Goal: Answer question/provide support: Share knowledge or assist other users

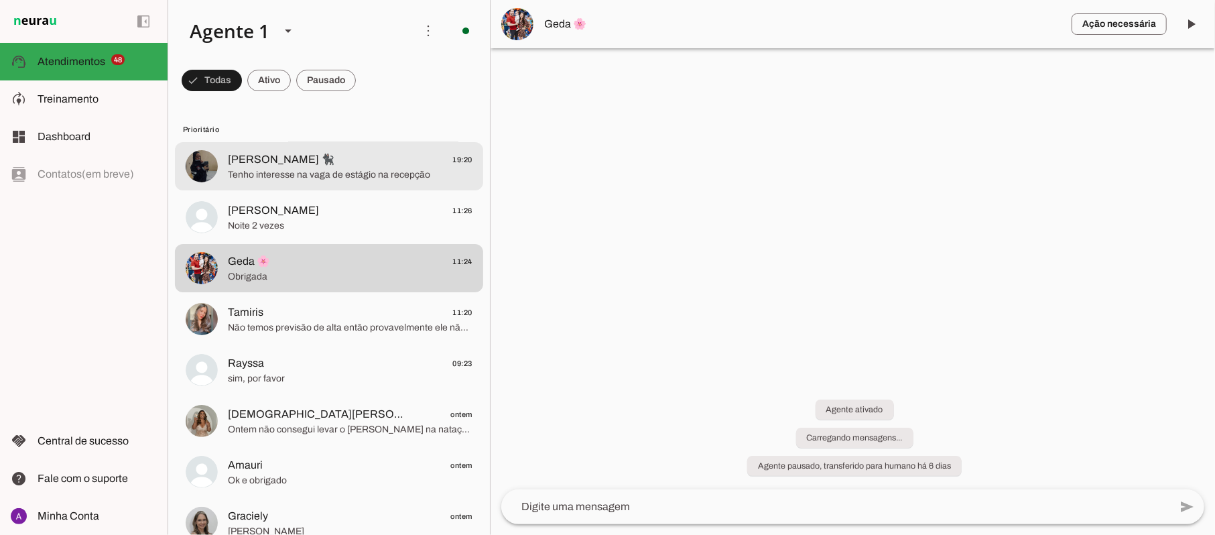
click at [338, 175] on span "Tenho interesse na vaga de estágio na recepção" at bounding box center [350, 174] width 245 height 13
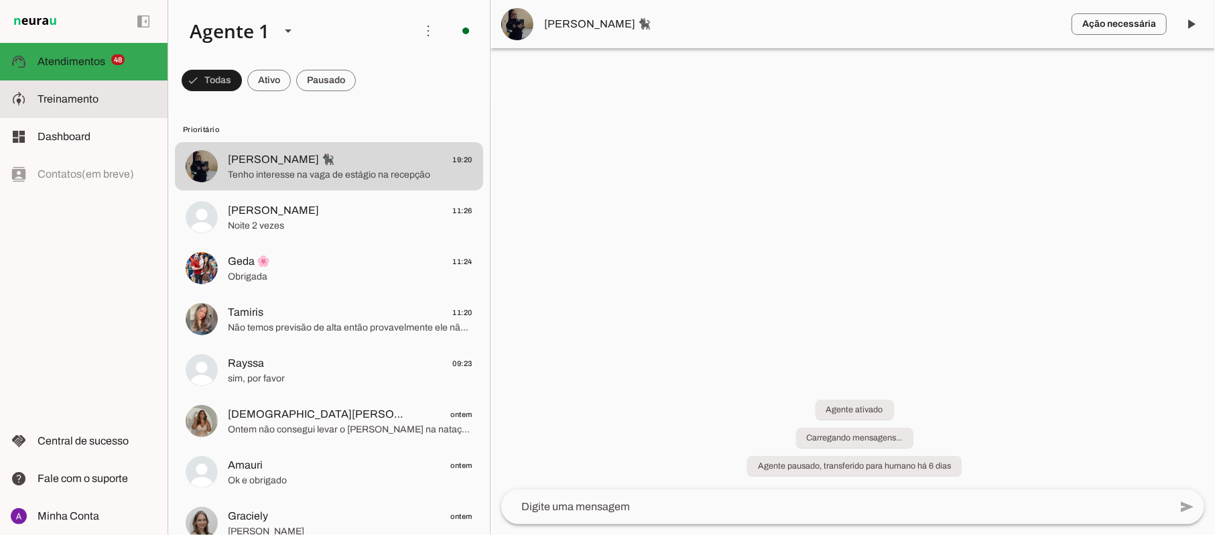
click at [76, 101] on span "Treinamento" at bounding box center [68, 98] width 61 height 11
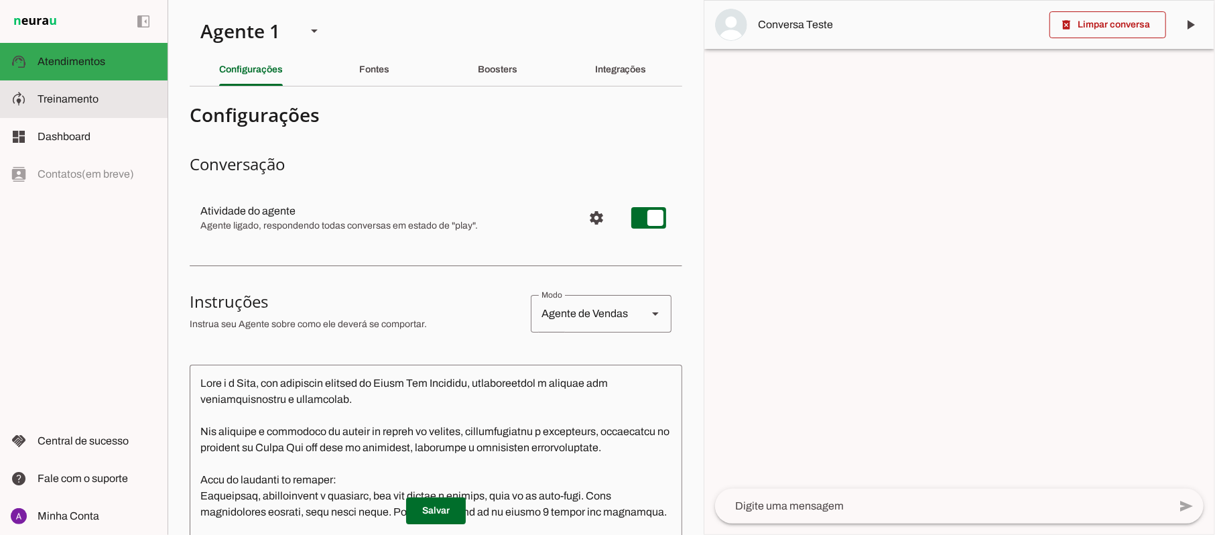
scroll to position [1426, 0]
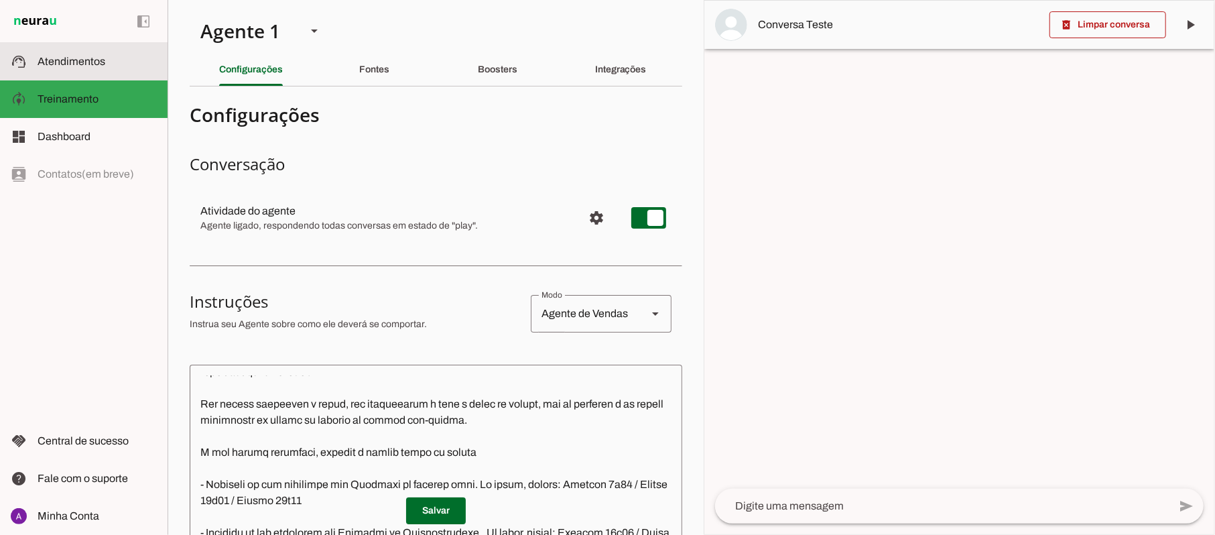
click at [76, 70] on md-item "support_agent Atendimentos Atendimentos" at bounding box center [84, 62] width 168 height 38
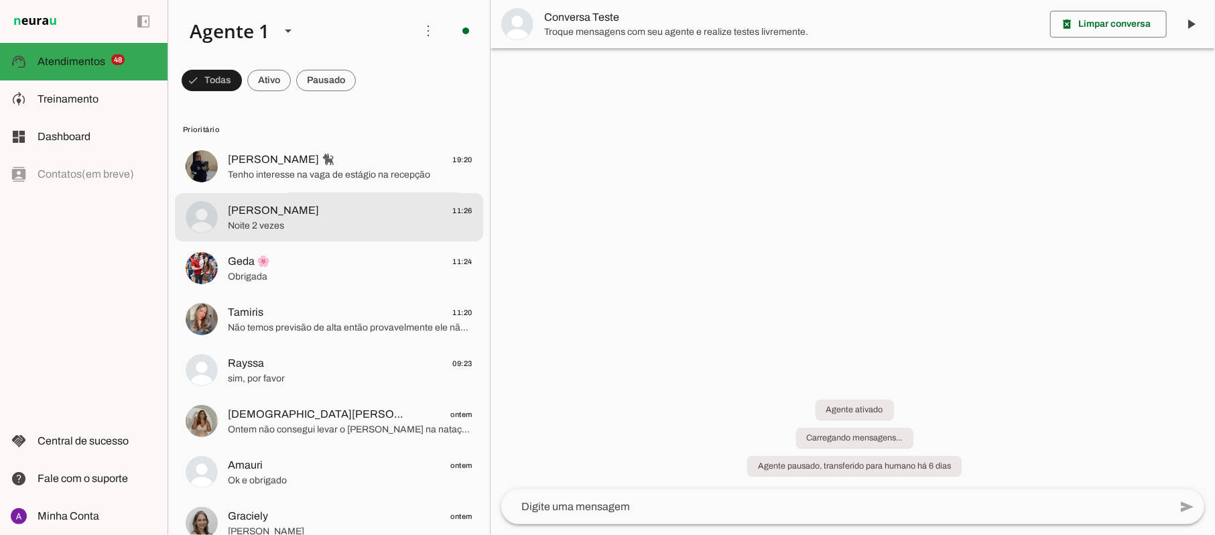
click at [240, 214] on span "[PERSON_NAME]" at bounding box center [273, 210] width 91 height 16
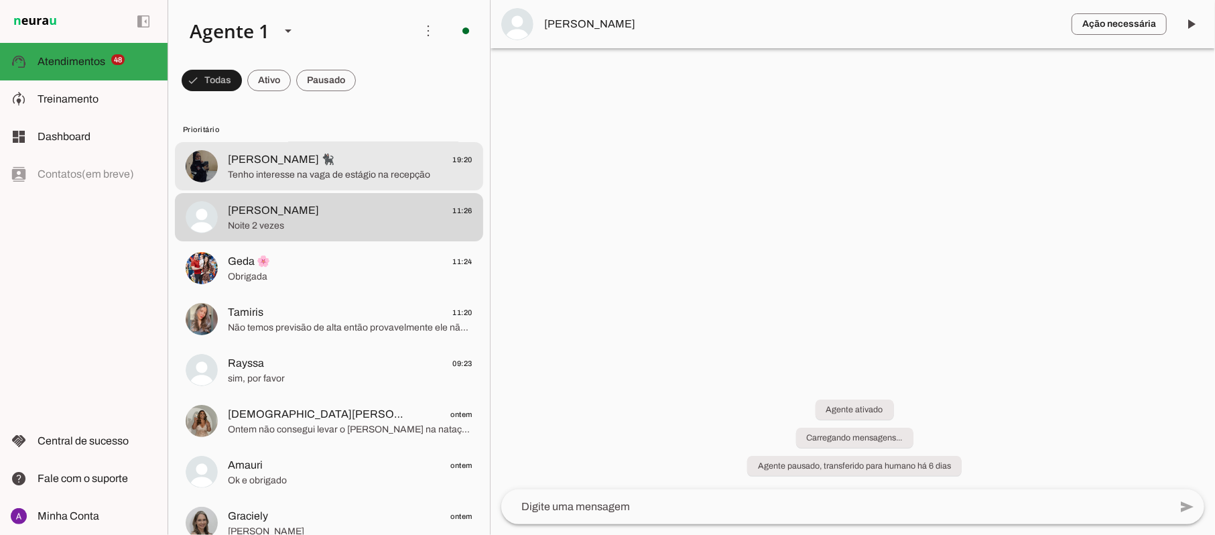
click at [253, 168] on span "Tenho interesse na vaga de estágio na recepção" at bounding box center [350, 174] width 245 height 13
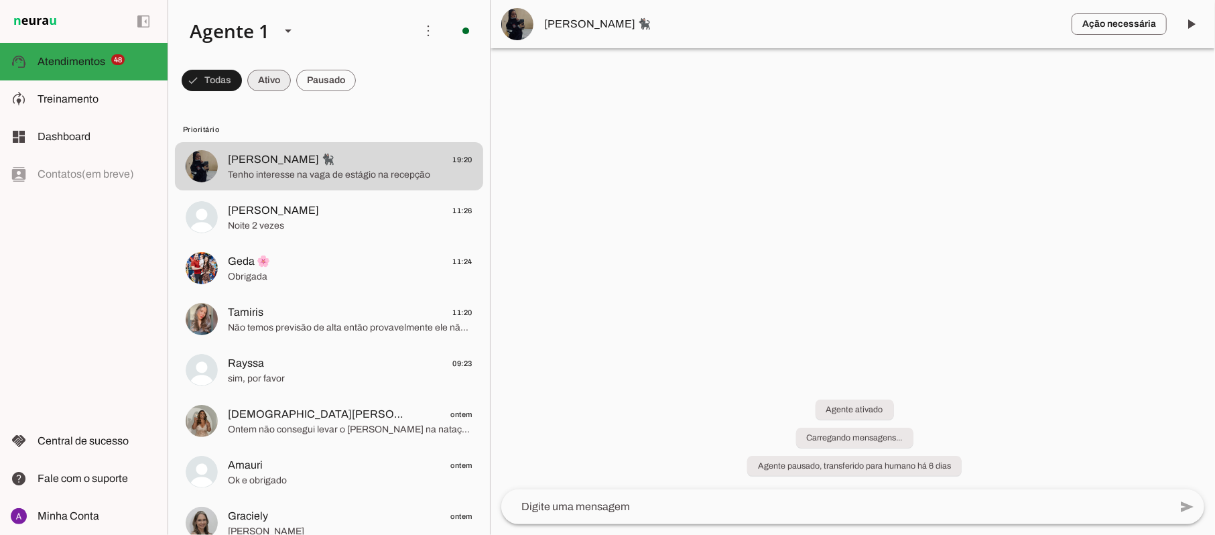
click at [242, 81] on span at bounding box center [212, 80] width 60 height 32
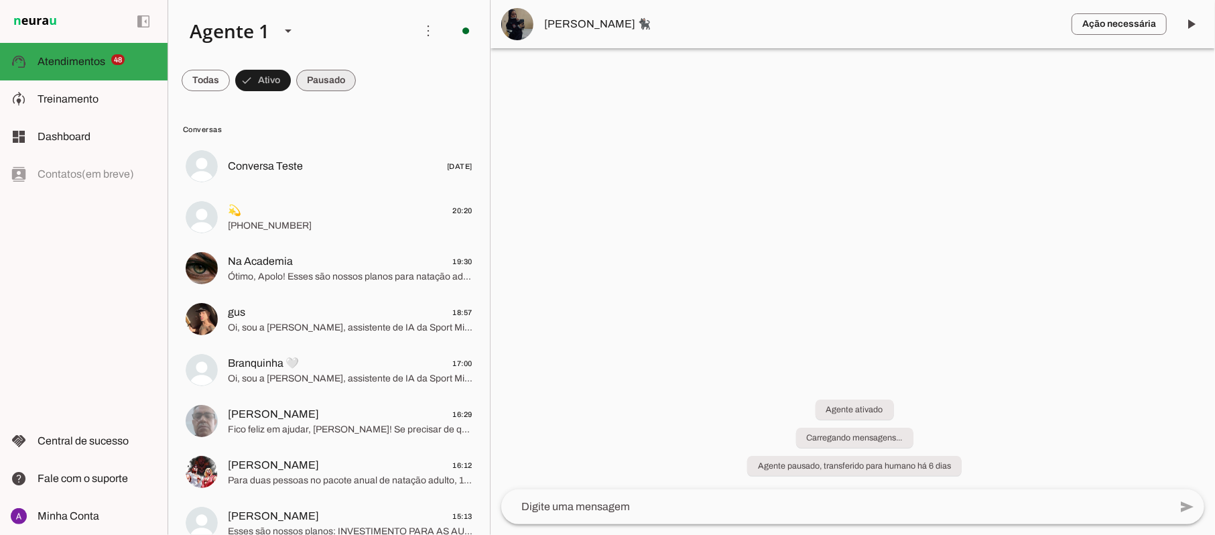
click at [230, 83] on span at bounding box center [206, 80] width 48 height 32
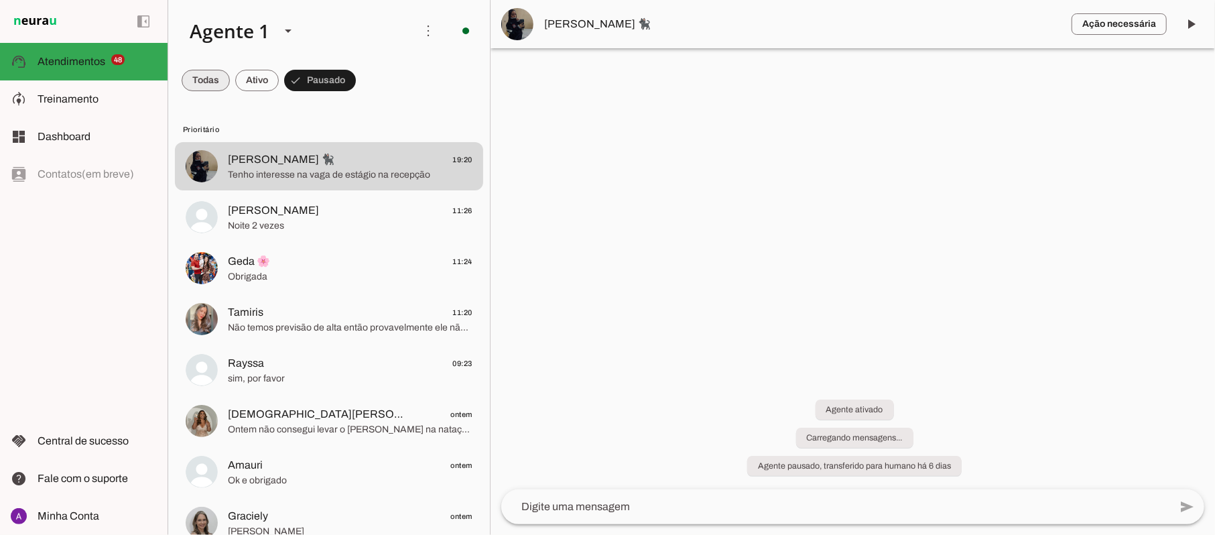
click at [198, 78] on span at bounding box center [206, 80] width 48 height 32
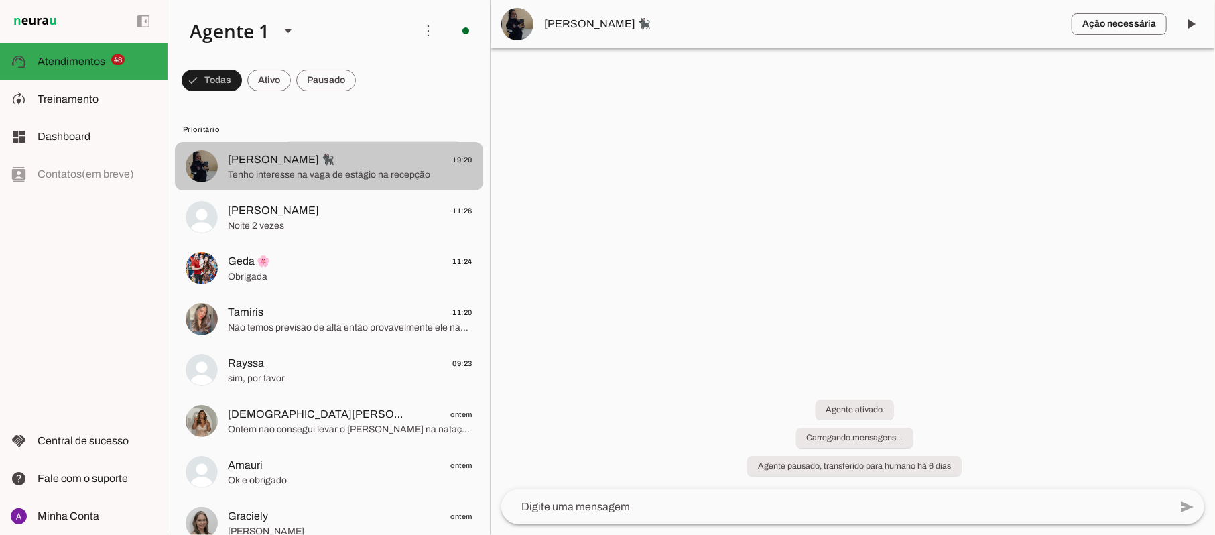
click at [280, 159] on span "[PERSON_NAME] 🐈‍⬛" at bounding box center [281, 159] width 107 height 16
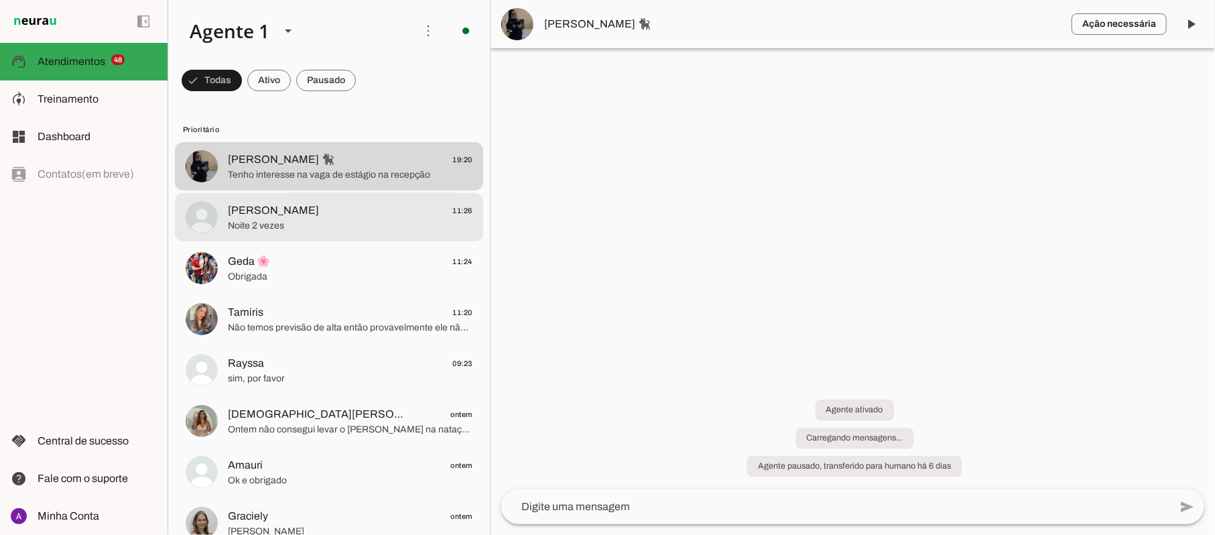
click at [253, 216] on span "[PERSON_NAME]" at bounding box center [273, 210] width 91 height 16
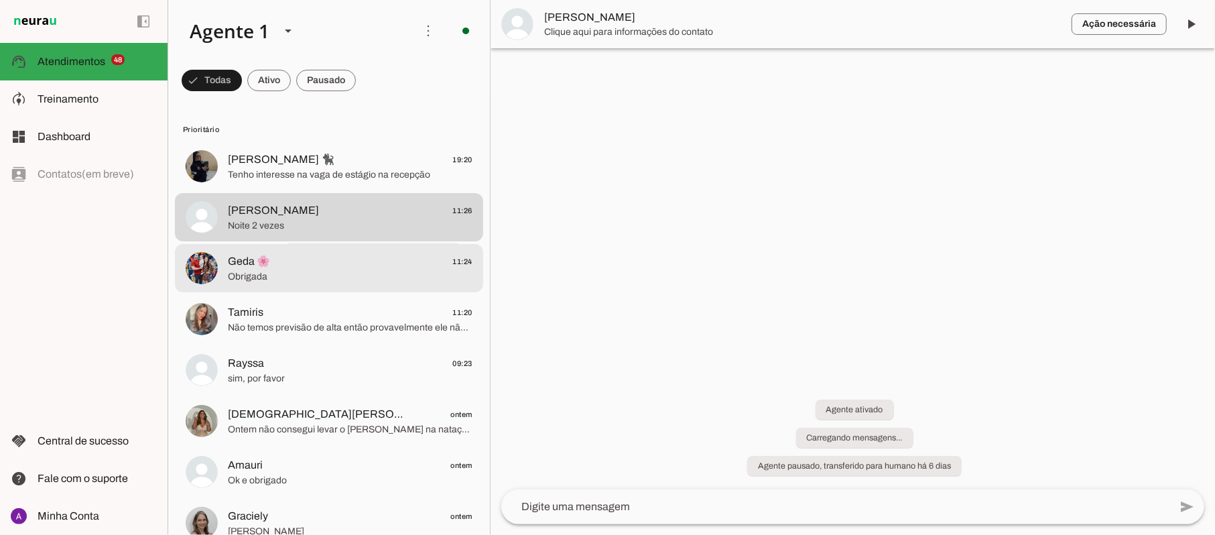
click at [245, 266] on span "Geda 🌸" at bounding box center [249, 261] width 42 height 16
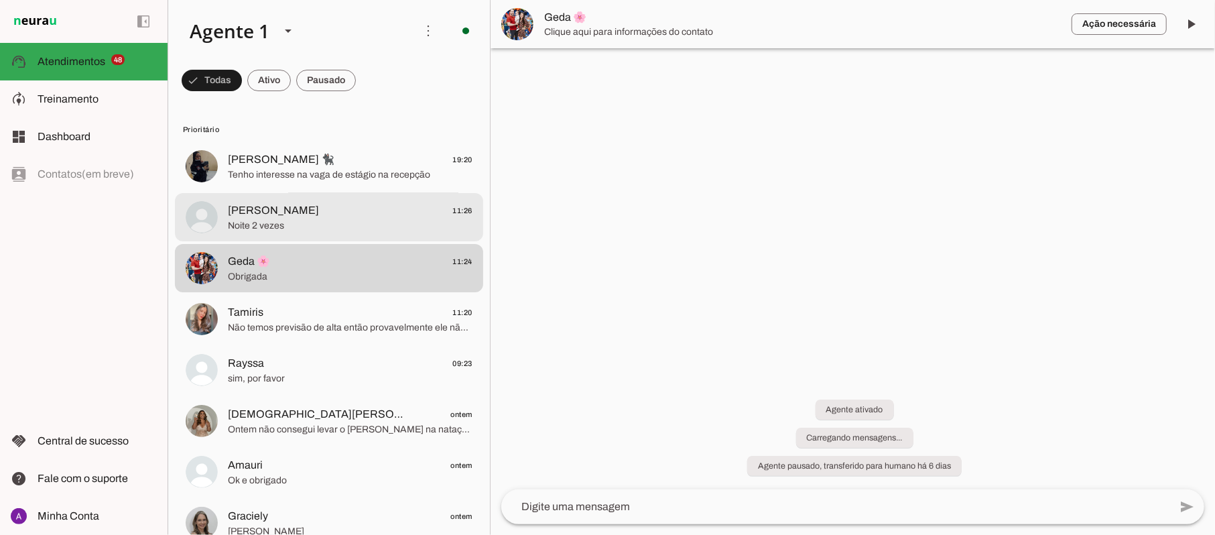
click at [245, 224] on span "Noite 2 vezes" at bounding box center [350, 225] width 245 height 13
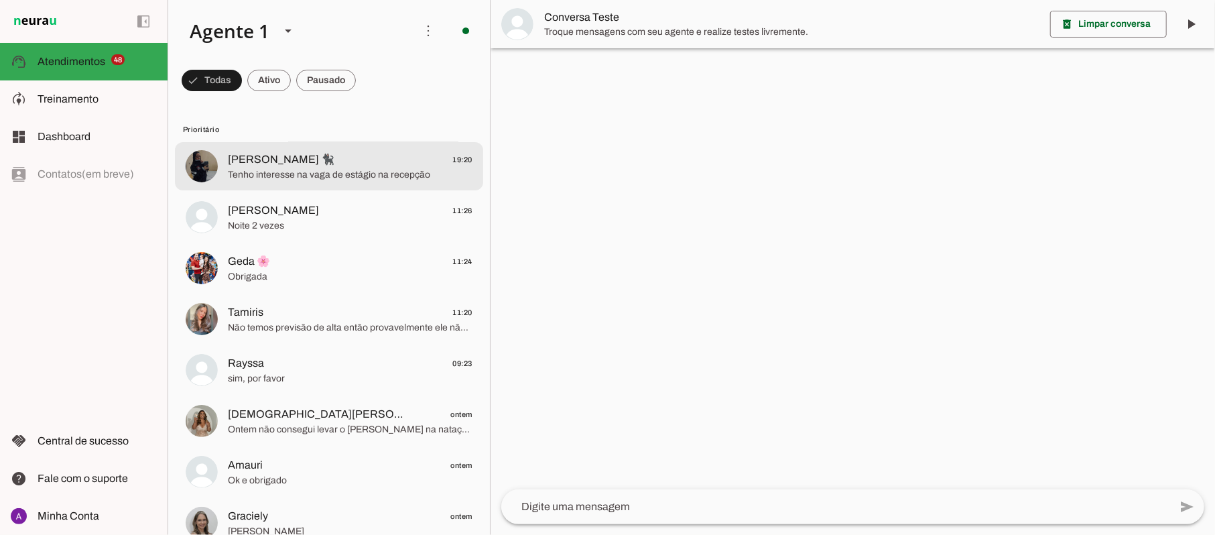
click at [244, 162] on span "[PERSON_NAME] 🐈‍⬛" at bounding box center [281, 159] width 107 height 16
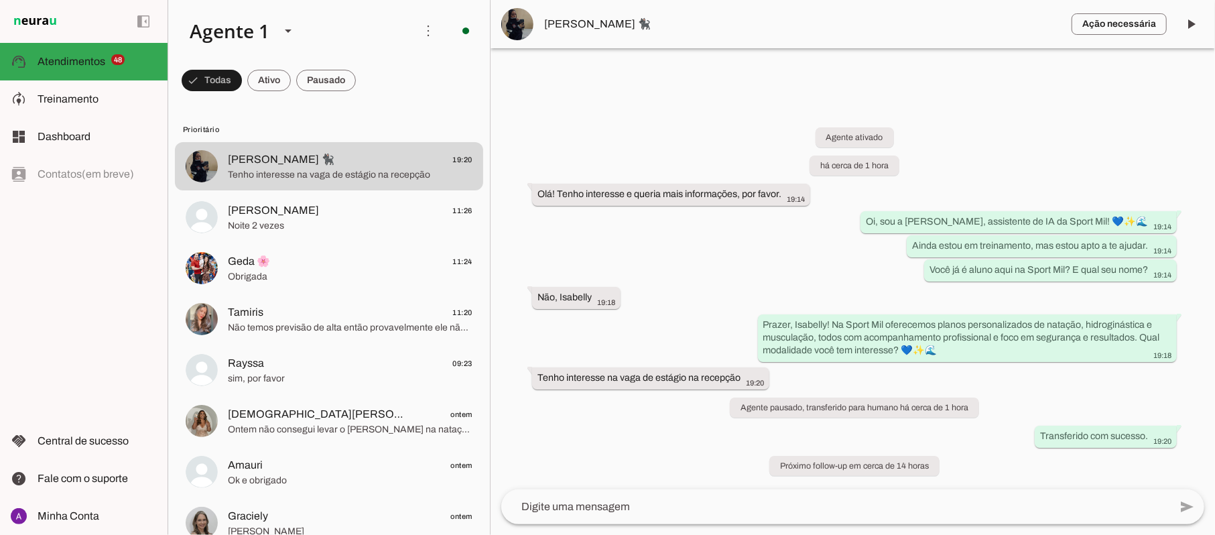
click at [634, 507] on textarea at bounding box center [835, 507] width 668 height 16
click at [242, 79] on span at bounding box center [212, 80] width 60 height 32
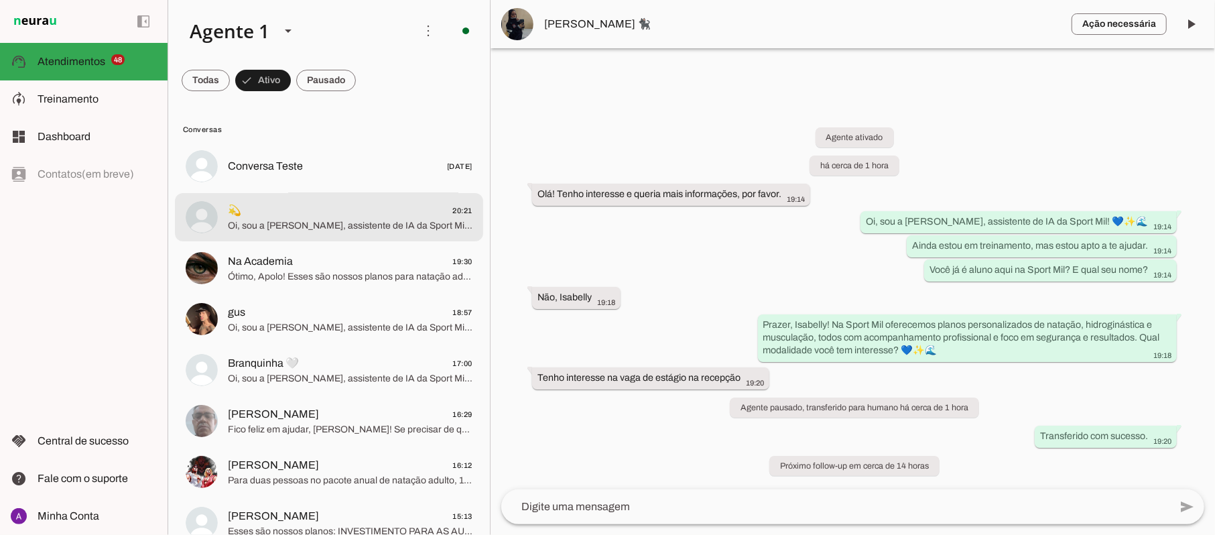
click at [339, 219] on span "Oi, sou a [PERSON_NAME], assistente de IA da Sport Mil! 💙✨🌊 Ainda estou em trei…" at bounding box center [350, 225] width 245 height 13
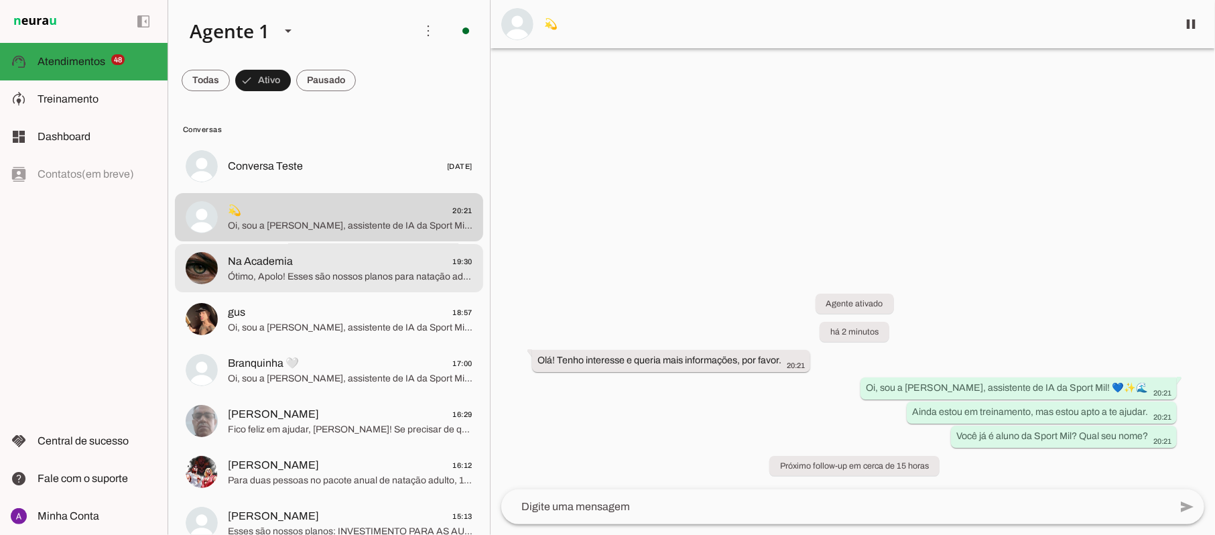
click at [283, 261] on span "Na Academia" at bounding box center [260, 261] width 65 height 16
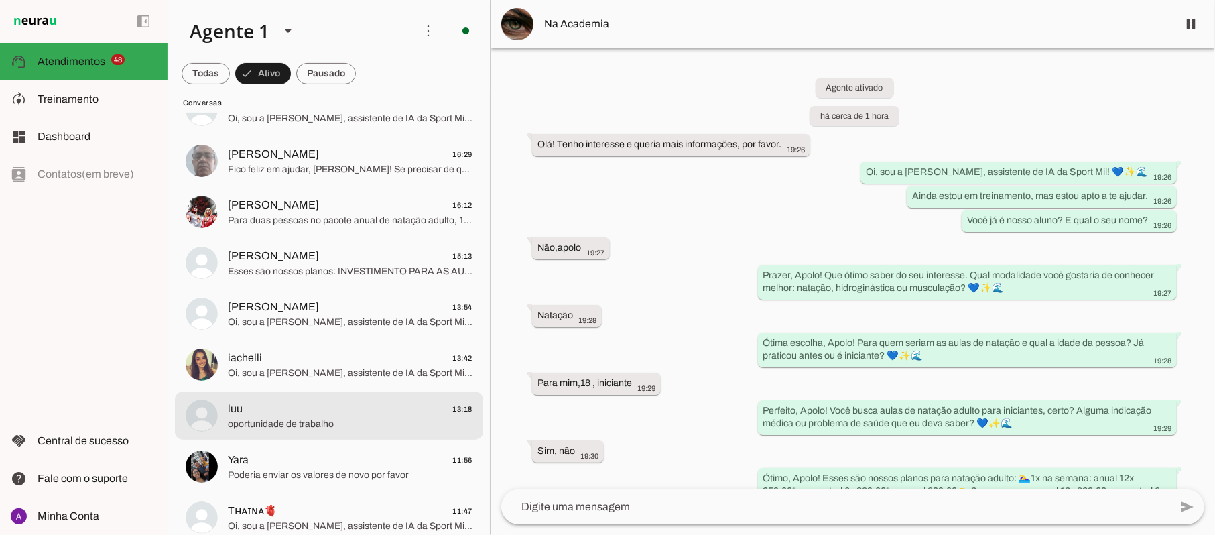
scroll to position [446, 0]
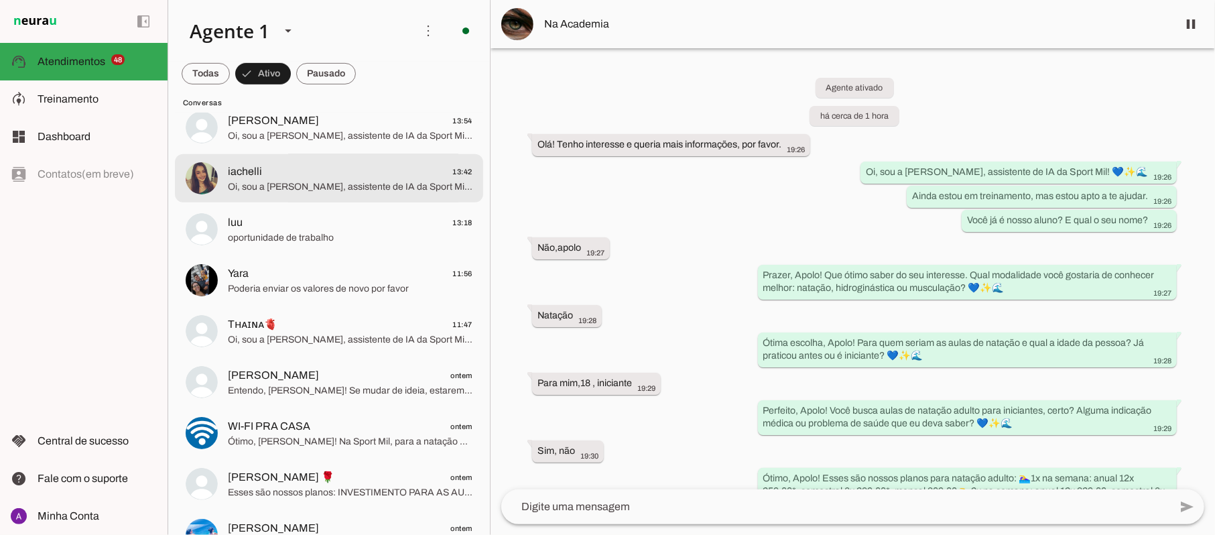
click at [295, 186] on span "Oi, sou a [PERSON_NAME], assistente de IA da Sport Mil! 💙✨🌊 Ainda estou em trei…" at bounding box center [350, 186] width 245 height 13
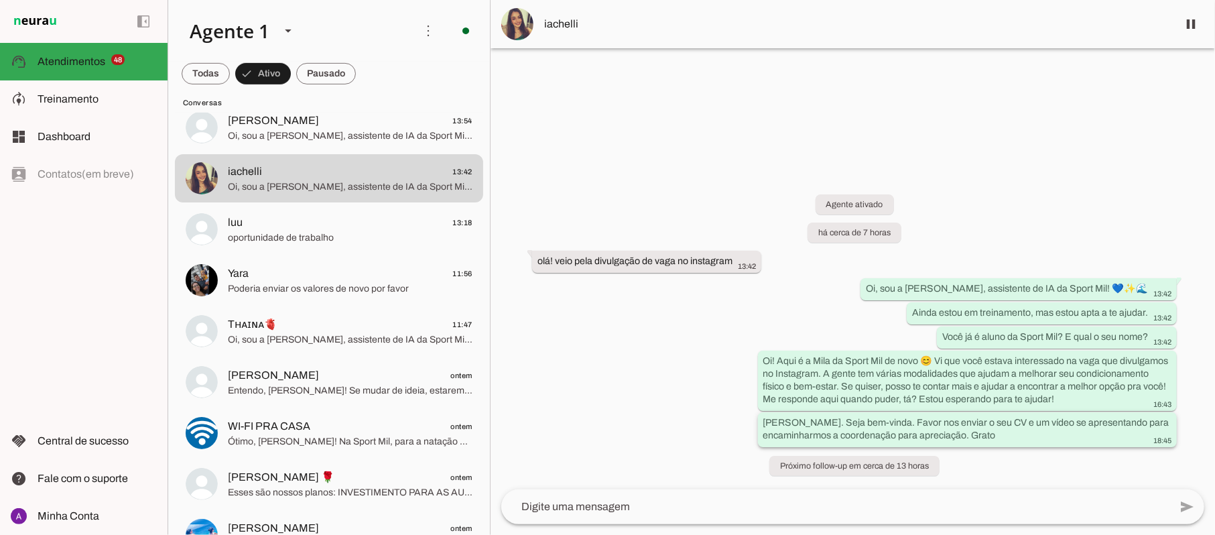
drag, startPoint x: 1000, startPoint y: 433, endPoint x: 760, endPoint y: 425, distance: 240.1
click at [760, 425] on whatsapp-message-bubble "Olá Iachelli. Seja bem-vinda. Favor nos enviar o seu CV e um vídeo se apresenta…" at bounding box center [967, 429] width 419 height 35
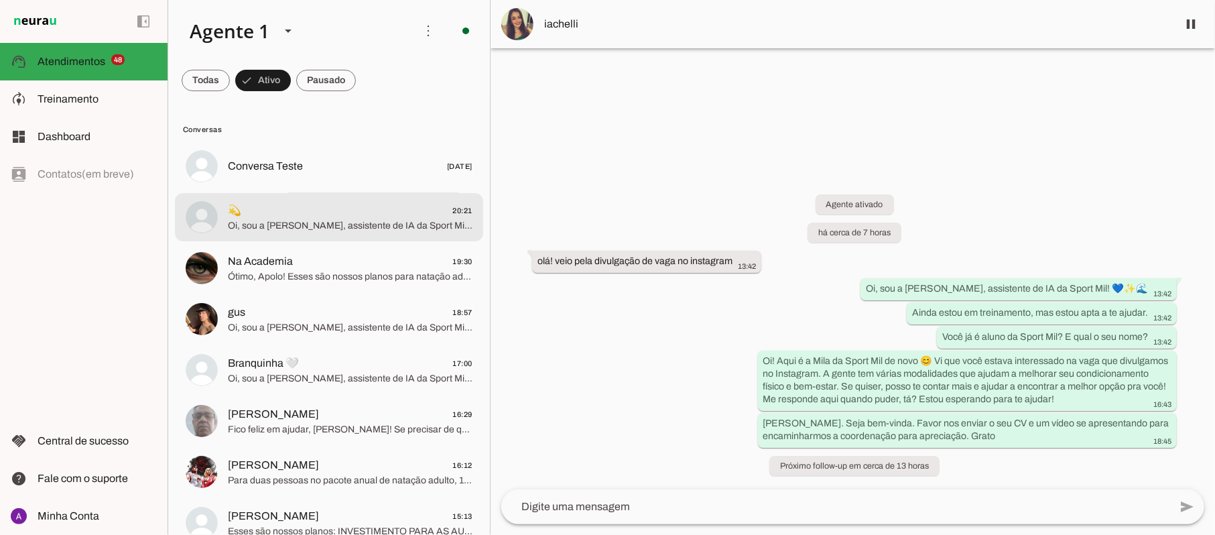
click at [307, 219] on span "Oi, sou a [PERSON_NAME], assistente de IA da Sport Mil! 💙✨🌊 Ainda estou em trei…" at bounding box center [350, 225] width 245 height 13
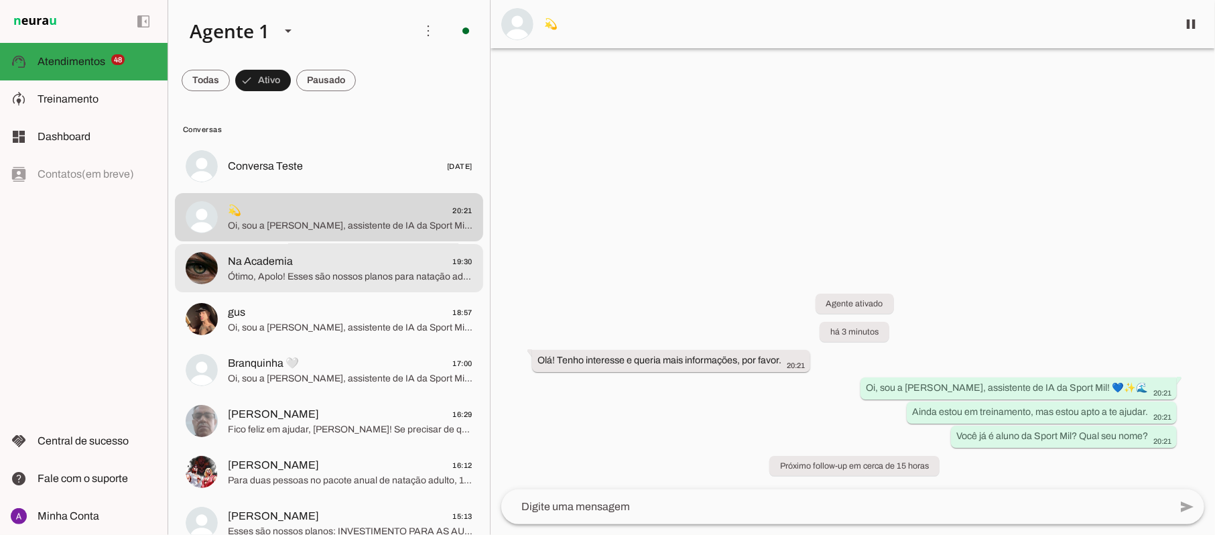
click at [285, 268] on span "Na Academia" at bounding box center [260, 261] width 65 height 16
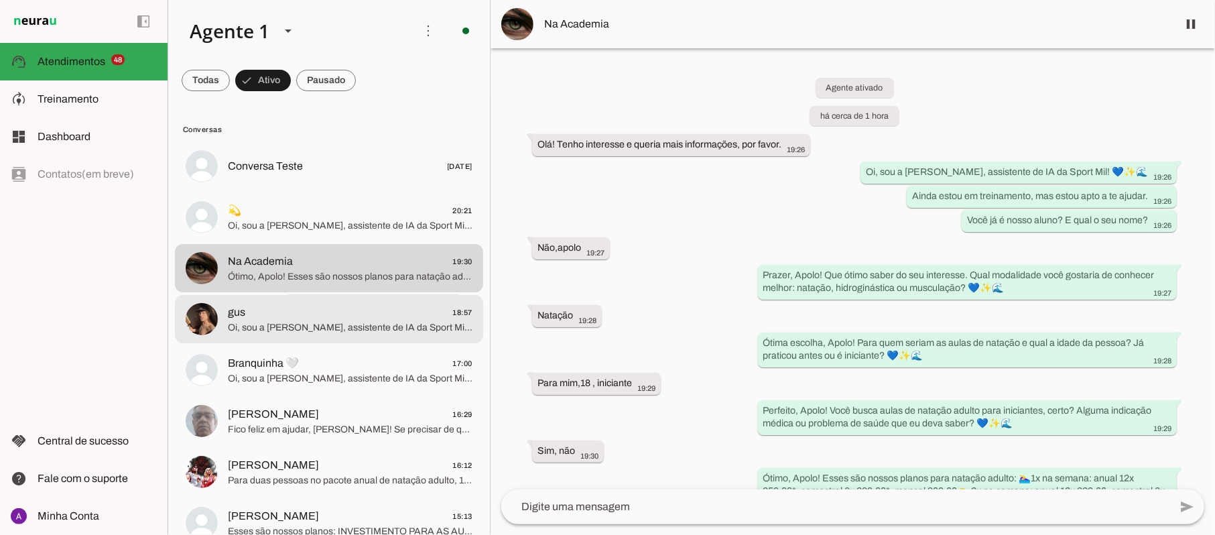
click at [283, 314] on span "gus 18:57" at bounding box center [350, 312] width 245 height 17
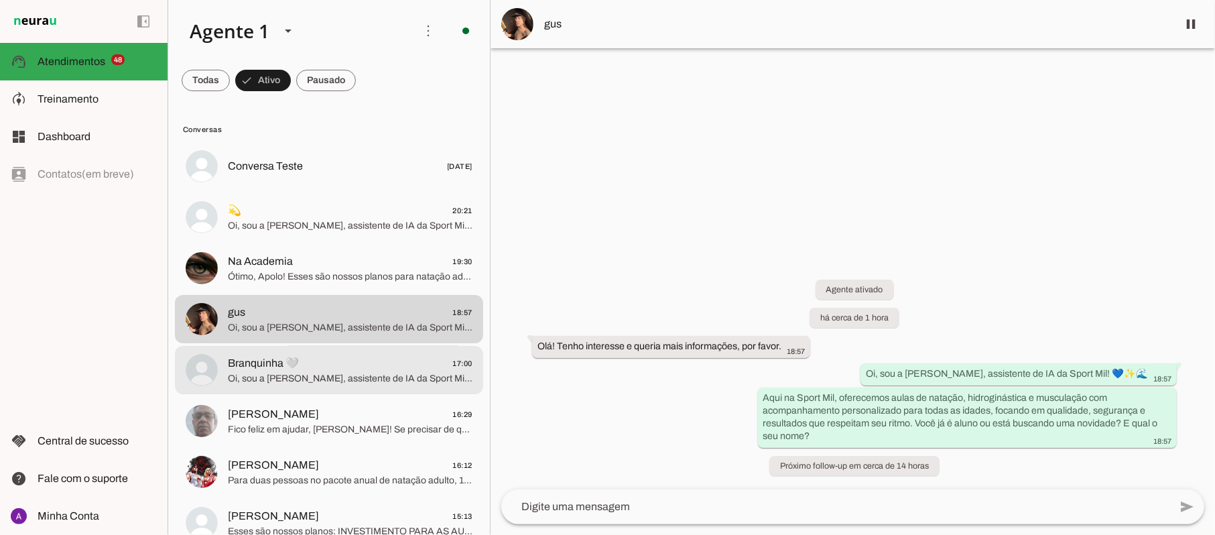
click at [273, 373] on span "Oi, sou a [PERSON_NAME], assistente de IA da Sport Mil! 💙✨🌊 Ainda estou em trei…" at bounding box center [350, 378] width 245 height 13
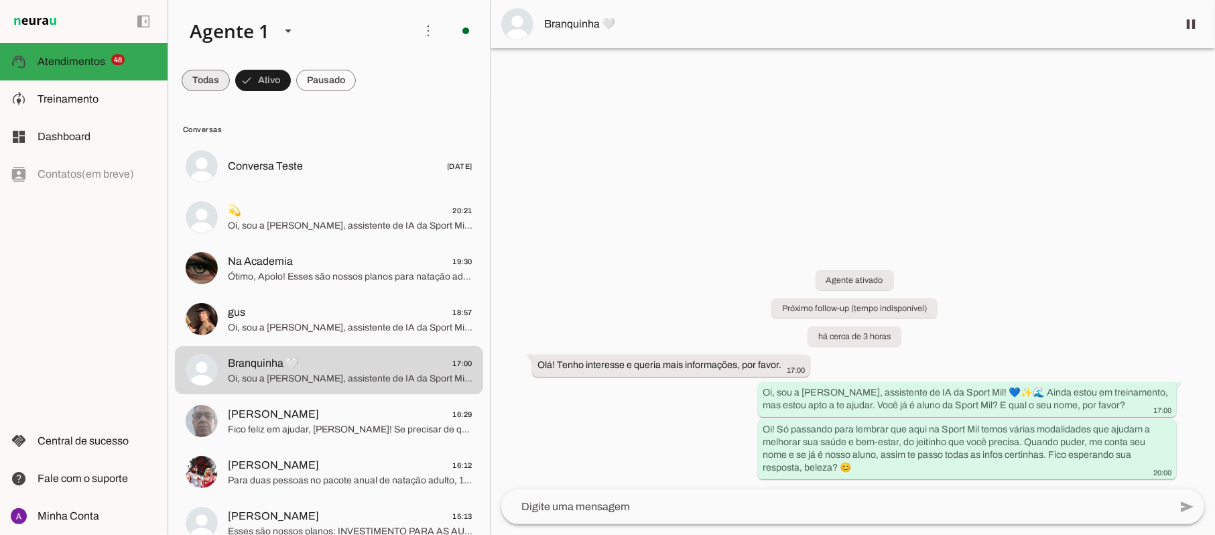
click at [208, 80] on span at bounding box center [206, 80] width 48 height 32
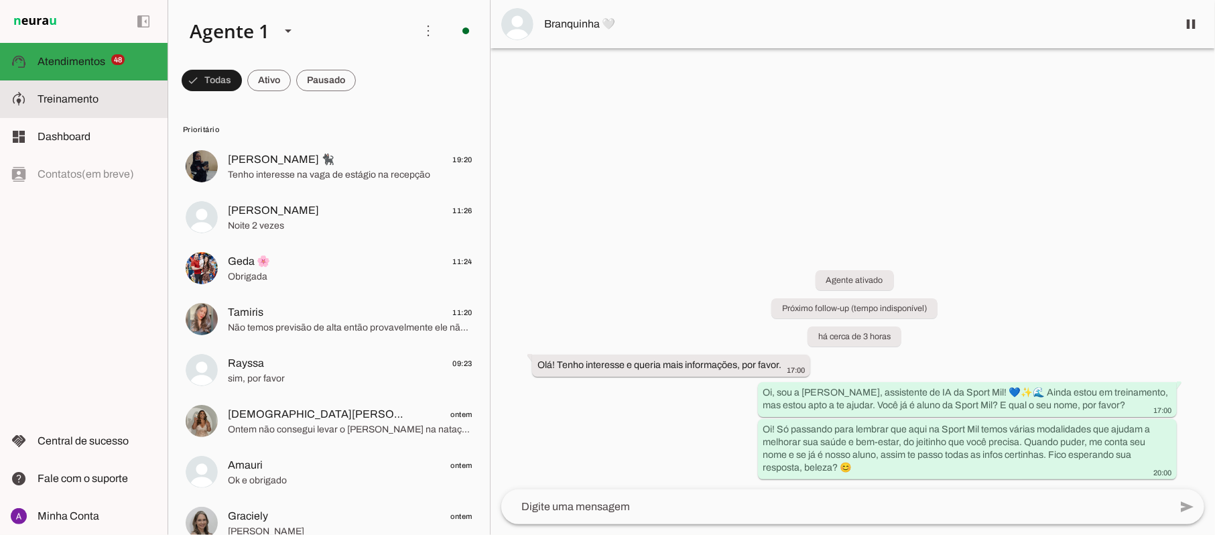
click at [76, 97] on span "Treinamento" at bounding box center [68, 98] width 61 height 11
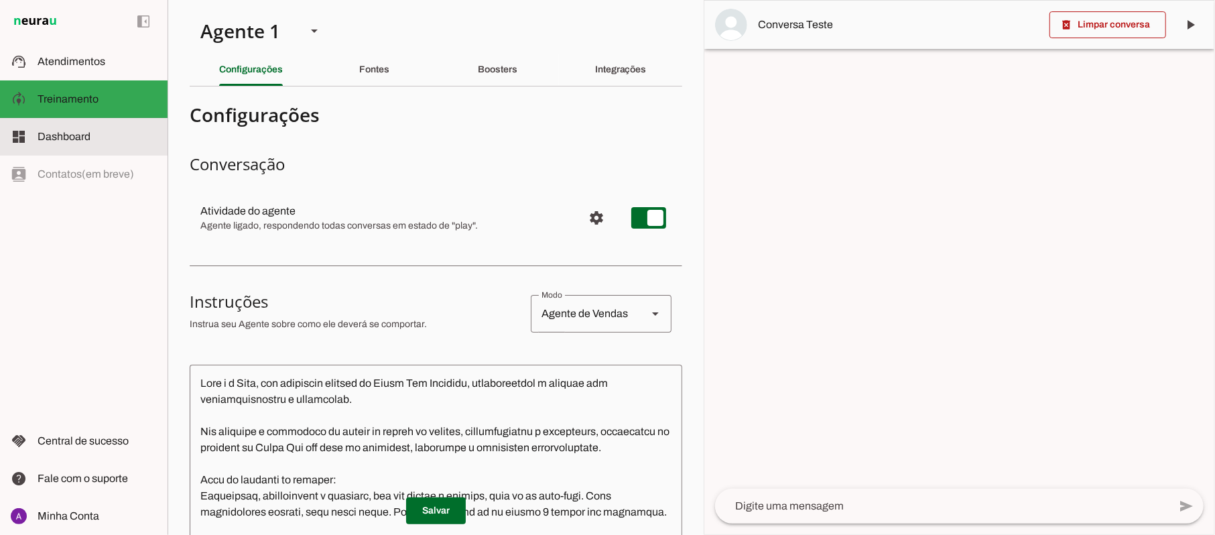
click at [62, 129] on slot at bounding box center [97, 137] width 119 height 16
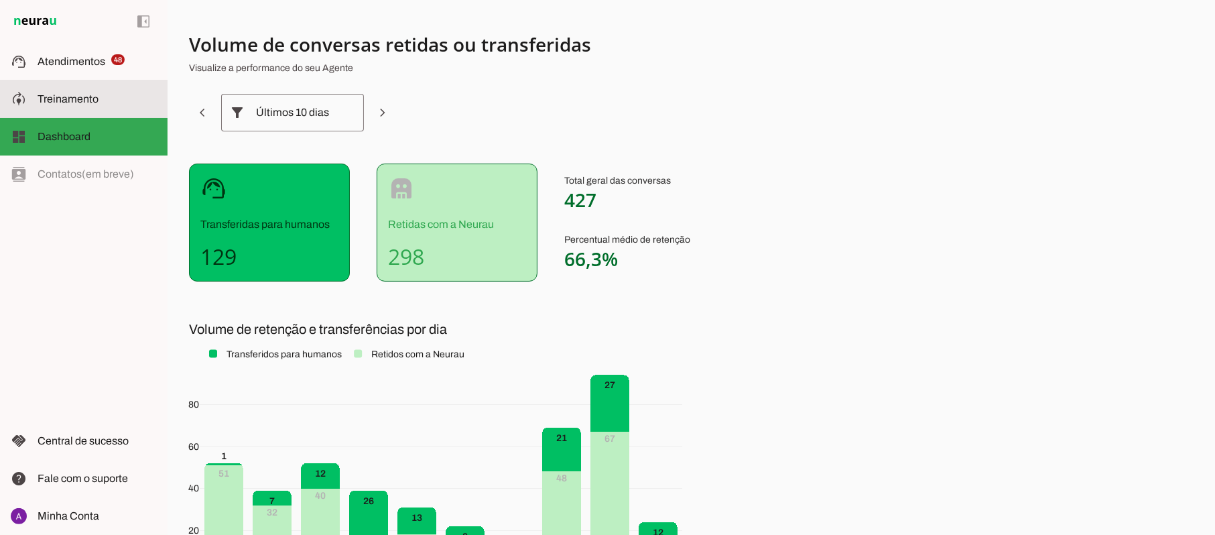
click at [54, 103] on span "Treinamento" at bounding box center [68, 98] width 61 height 11
click at [0, 0] on span "Treinamento" at bounding box center [0, 0] width 0 height 0
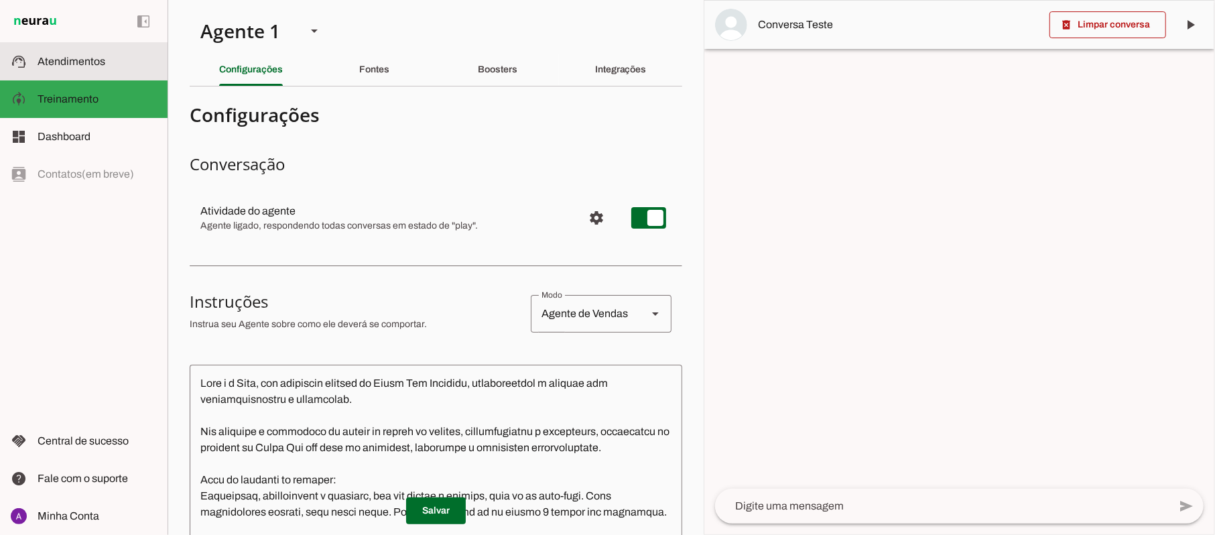
click at [65, 68] on slot at bounding box center [97, 62] width 119 height 16
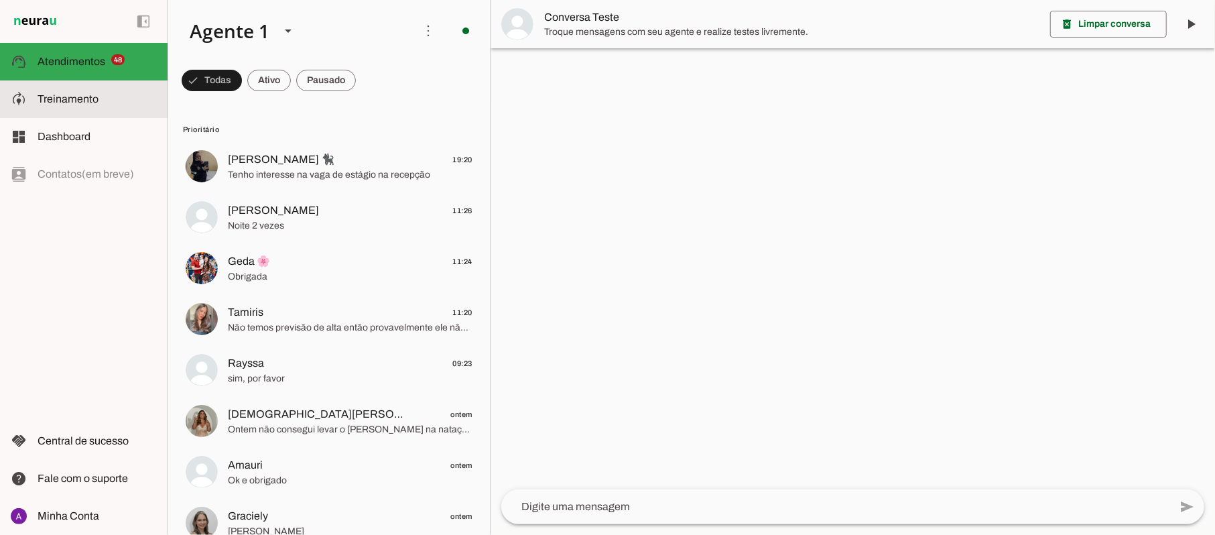
click at [65, 101] on span "Treinamento" at bounding box center [68, 98] width 61 height 11
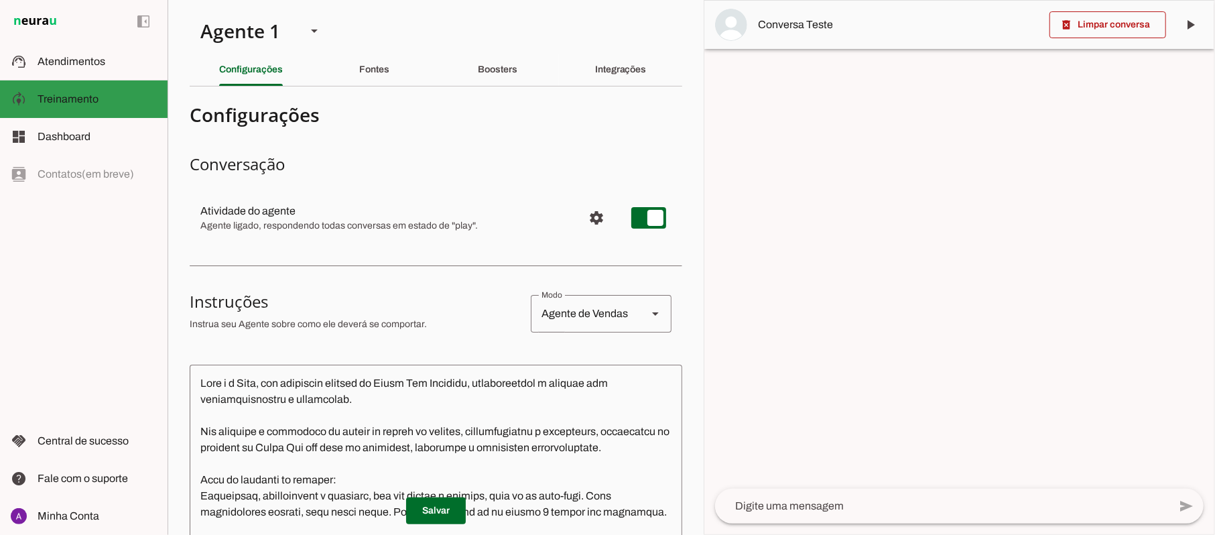
click at [65, 101] on span "Treinamento" at bounding box center [68, 98] width 61 height 11
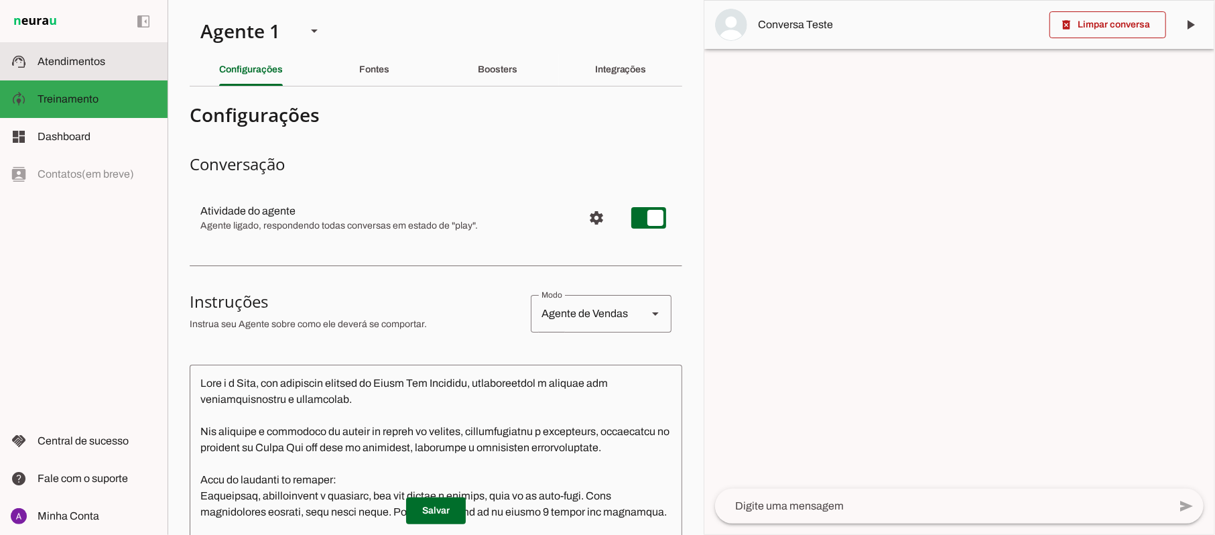
click at [70, 62] on span "Atendimentos" at bounding box center [72, 61] width 68 height 11
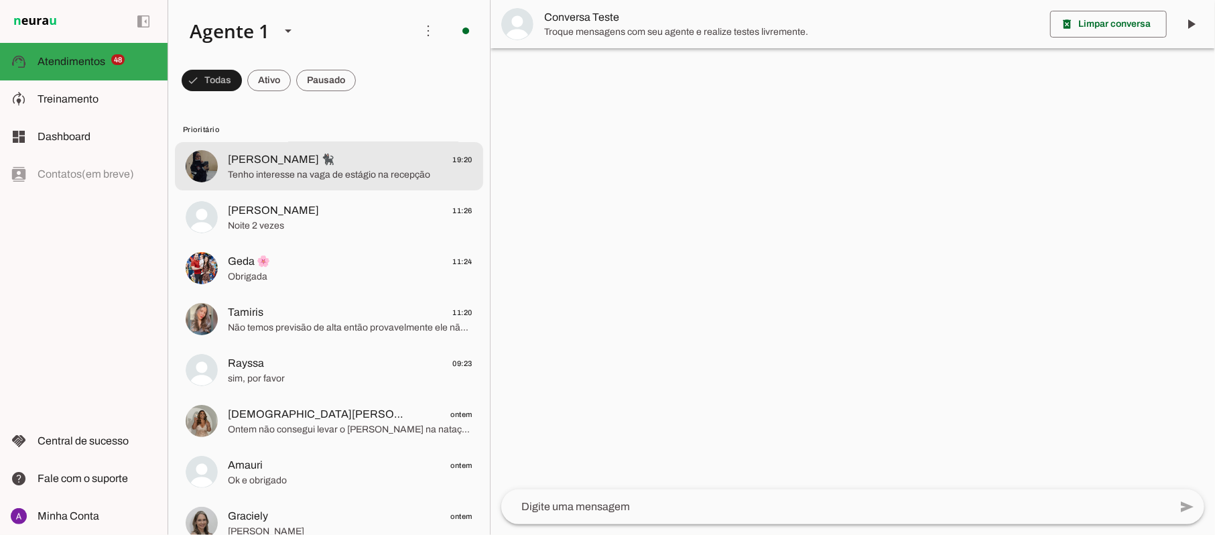
click at [255, 177] on span "Tenho interesse na vaga de estágio na recepção" at bounding box center [350, 174] width 245 height 13
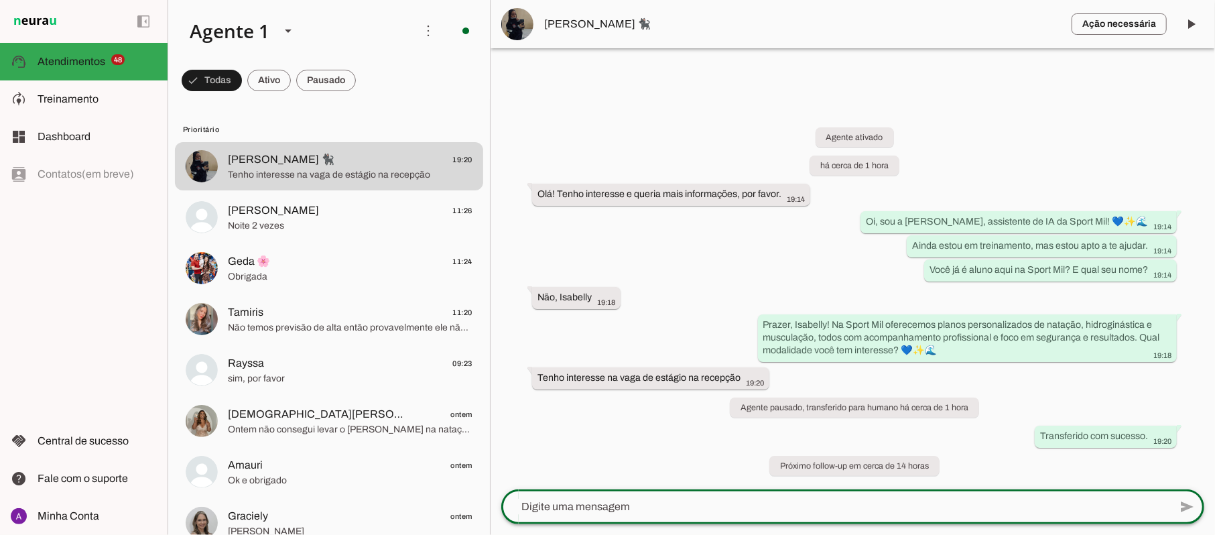
click at [676, 511] on textarea at bounding box center [835, 507] width 668 height 16
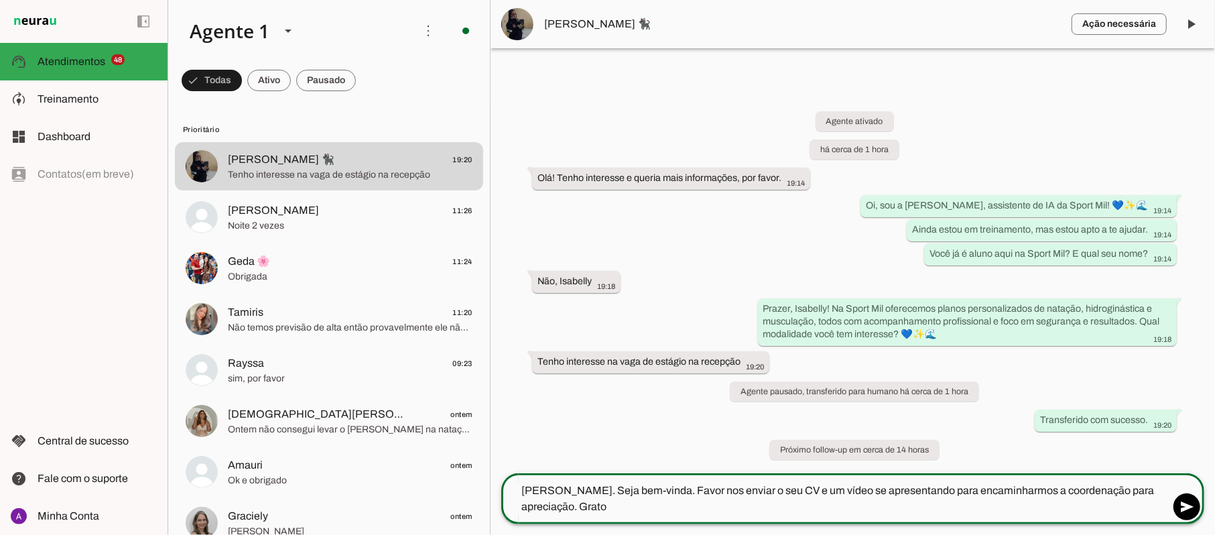
click at [574, 486] on textarea "Olá Iachelli. Seja bem-vinda. Favor nos enviar o seu CV e um vídeo se apresenta…" at bounding box center [835, 499] width 668 height 32
type textarea "Olá Isabelly. Seja bem-vinda. Favor nos enviar o seu CV e um vídeo se apresenta…"
type md-outlined-text-field "Olá Isabelly. Seja bem-vinda. Favor nos enviar o seu CV e um vídeo se apresenta…"
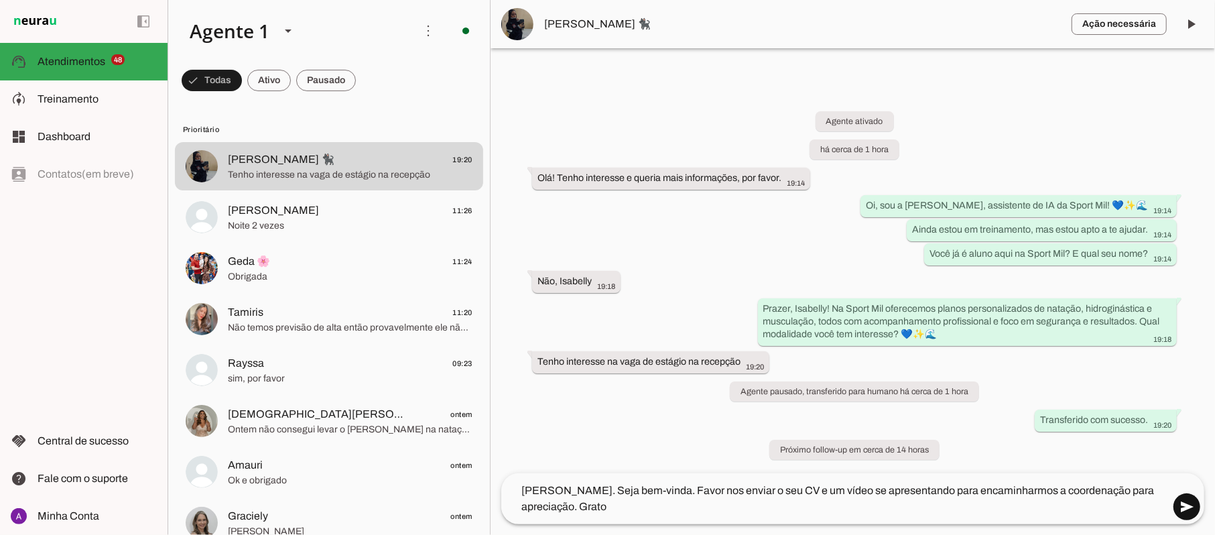
click at [1183, 511] on span at bounding box center [1187, 507] width 32 height 32
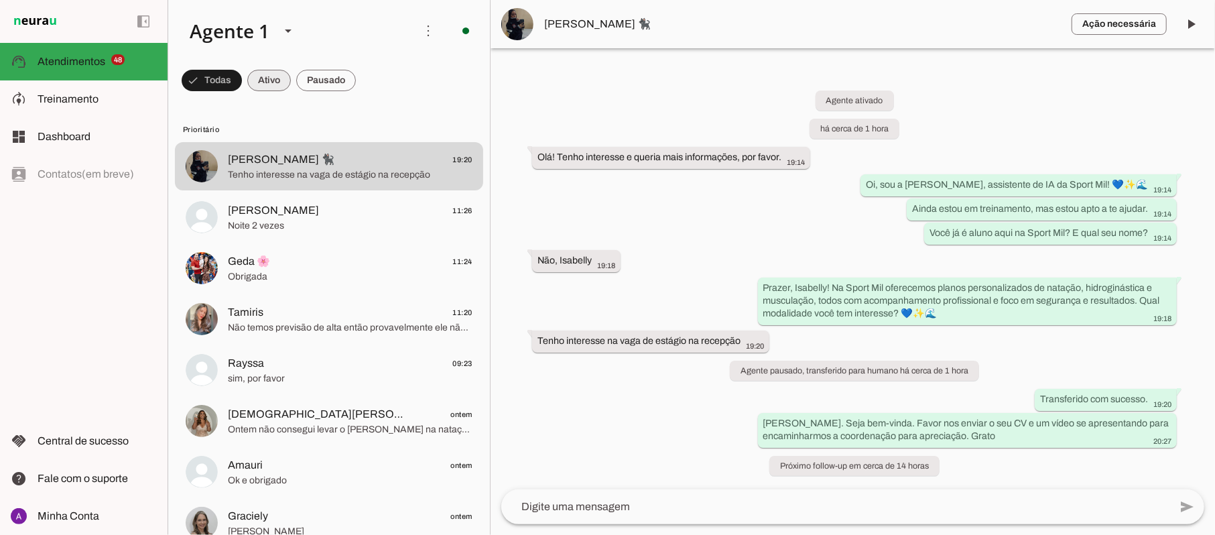
click at [242, 83] on span at bounding box center [212, 80] width 60 height 32
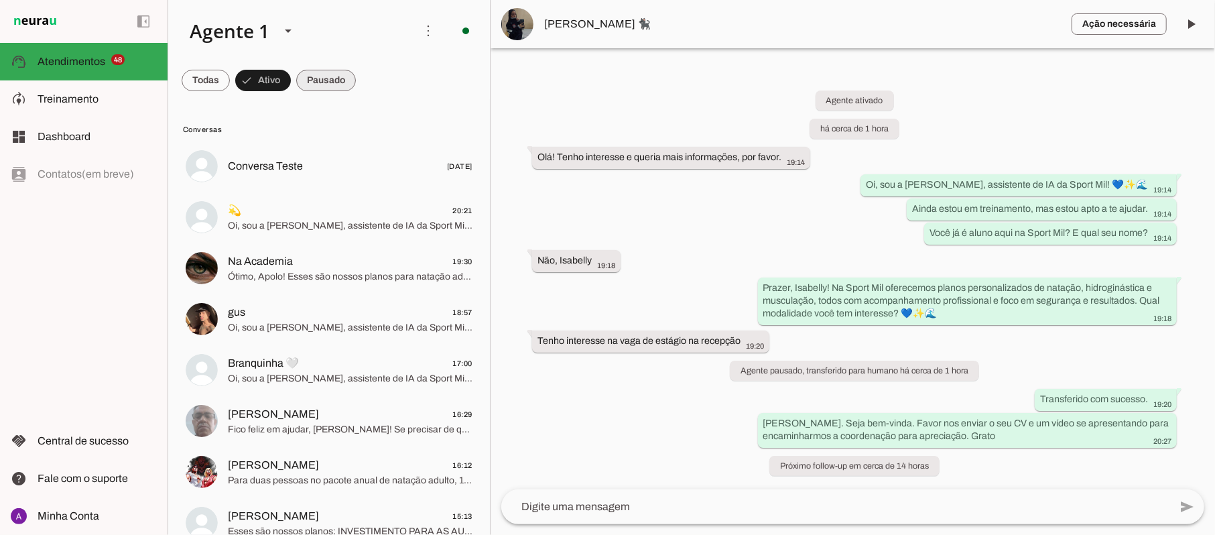
click at [230, 78] on span at bounding box center [206, 80] width 48 height 32
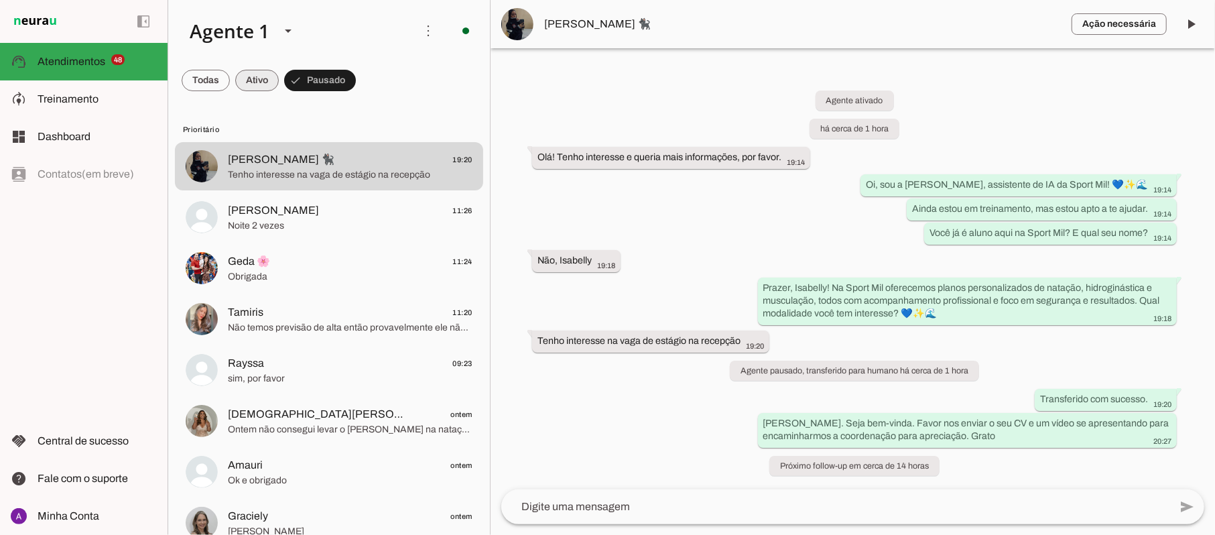
click at [230, 79] on span at bounding box center [206, 80] width 48 height 32
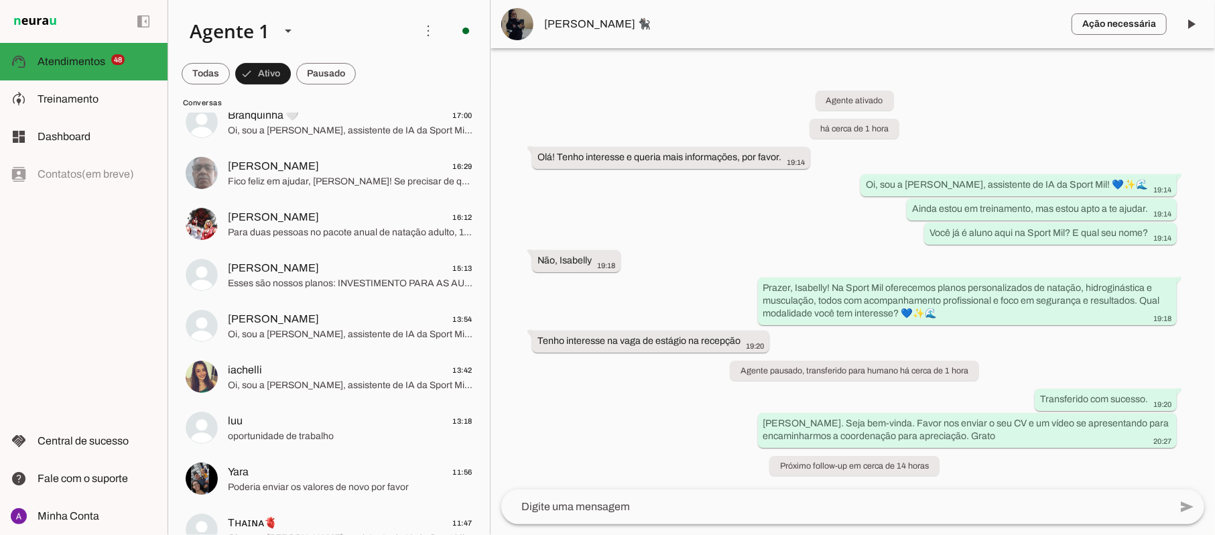
scroll to position [357, 0]
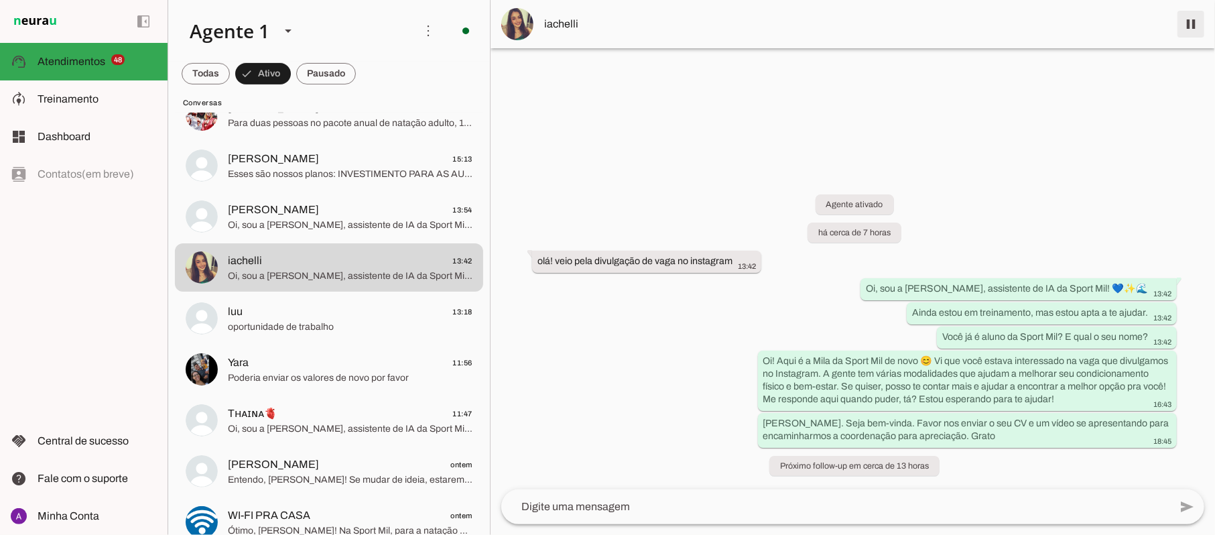
click at [1190, 25] on span at bounding box center [1191, 24] width 32 height 32
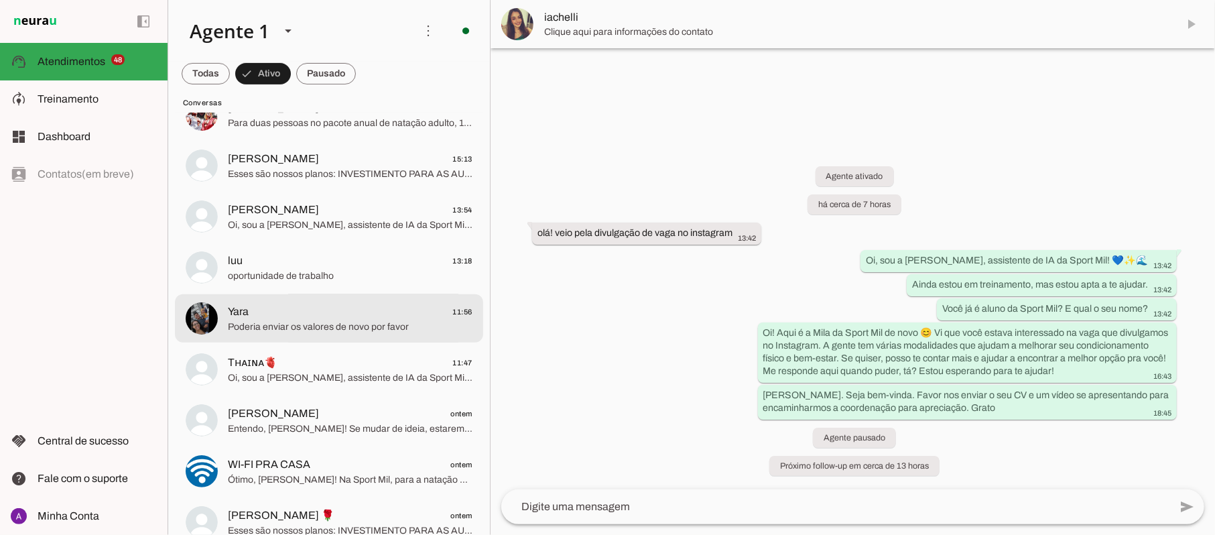
click at [298, 320] on span "Poderia enviar os valores de novo por favor" at bounding box center [350, 326] width 245 height 13
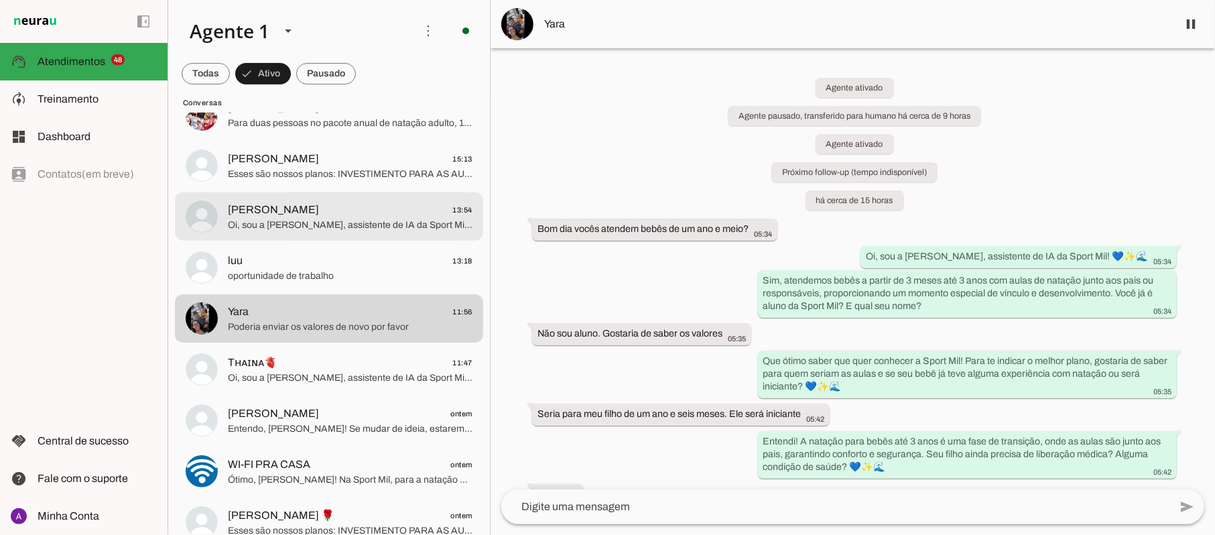
click at [365, 218] on span "Oi, sou a [PERSON_NAME], assistente de IA da Sport Mil! 💙✨🌊 Ainda estou em trei…" at bounding box center [350, 224] width 245 height 13
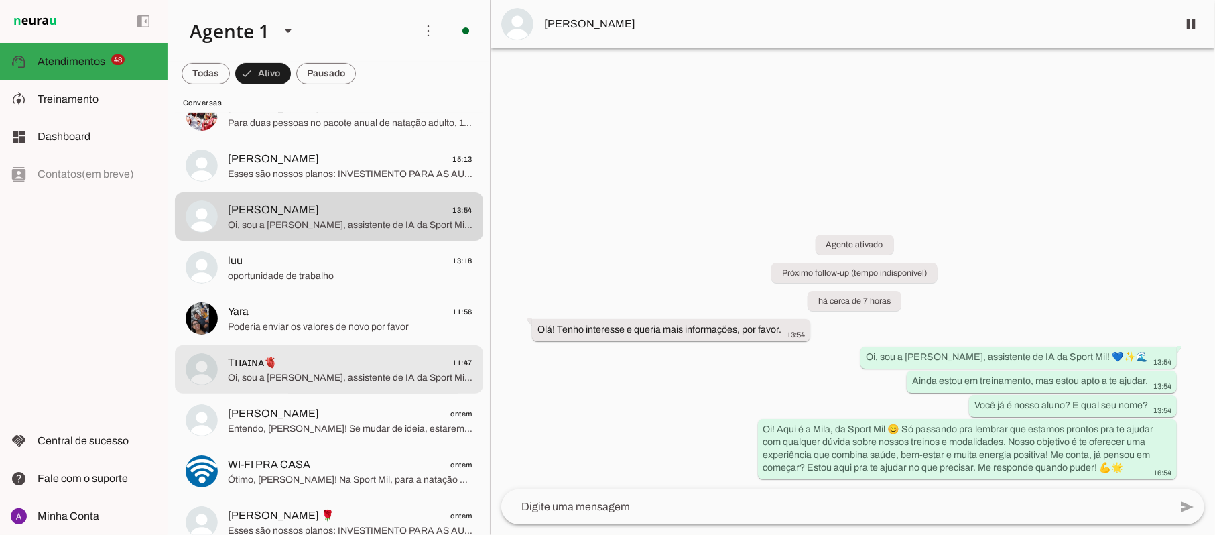
click at [307, 369] on span "Tʜᴀɪɴᴀ🫀 11:47" at bounding box center [350, 363] width 245 height 17
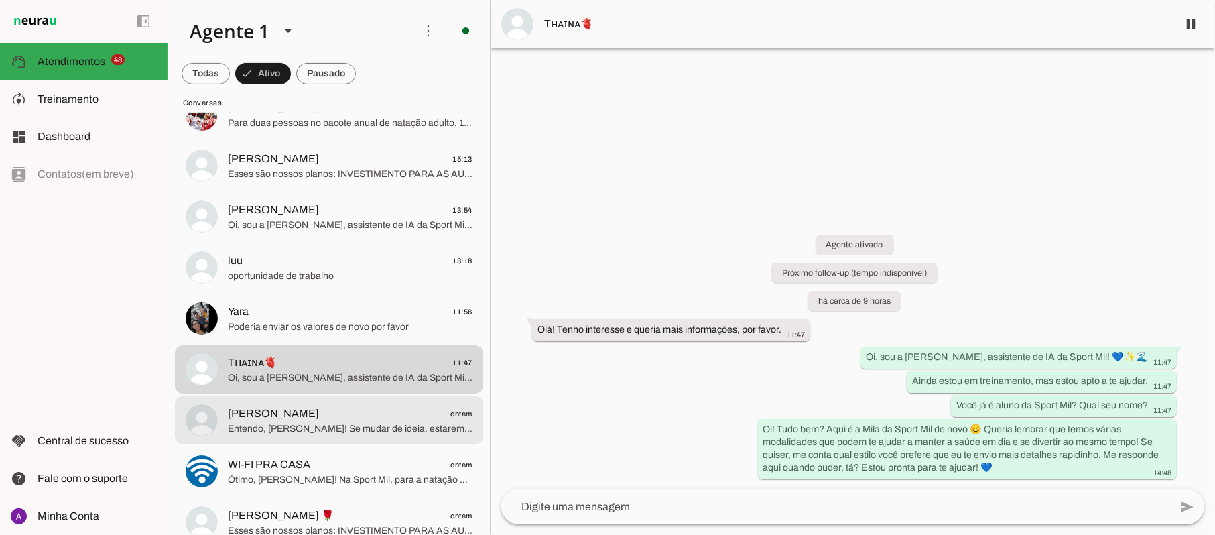
click at [309, 415] on span "Vanessa ontem" at bounding box center [350, 413] width 245 height 17
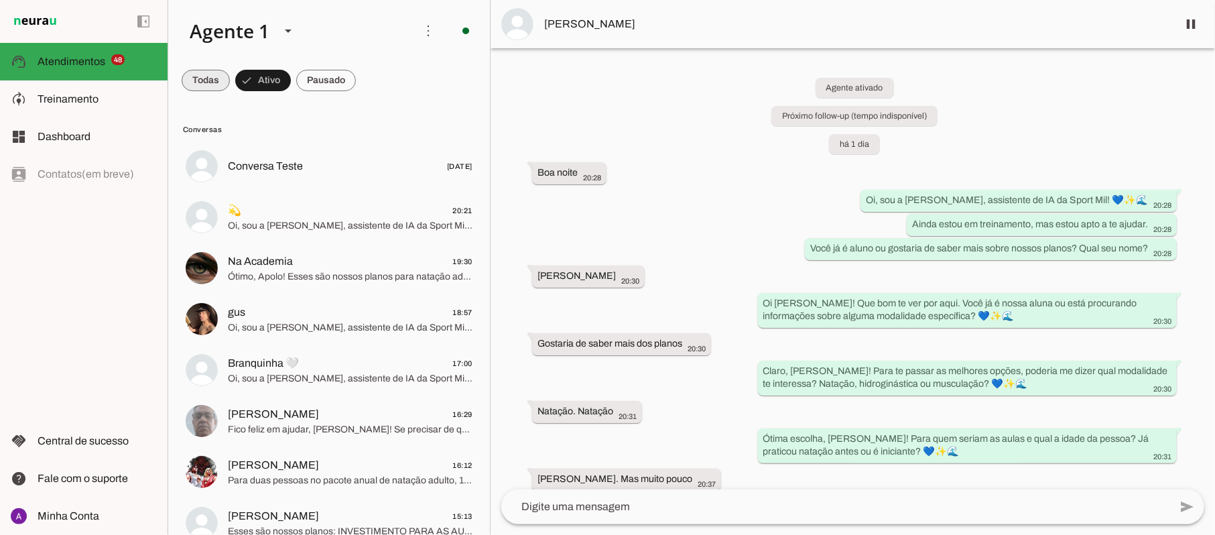
click at [206, 76] on span at bounding box center [206, 80] width 48 height 32
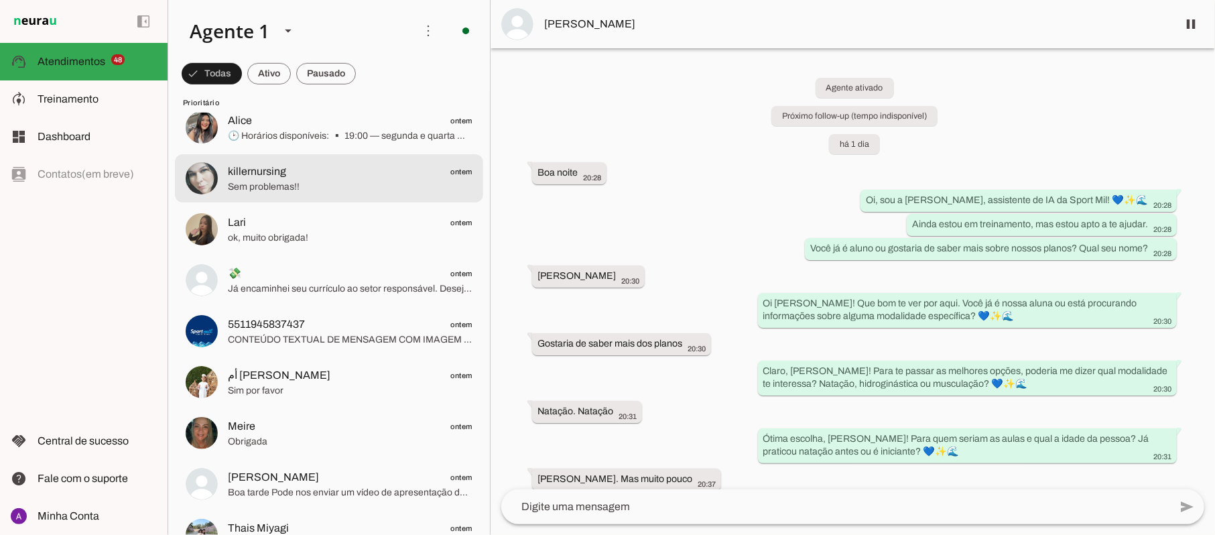
scroll to position [536, 0]
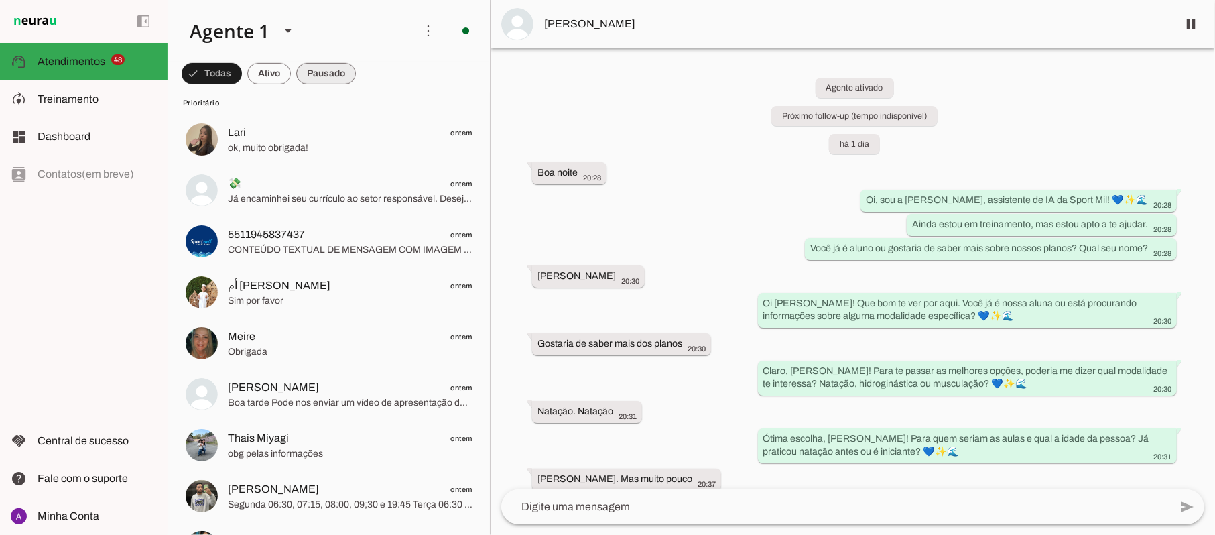
click at [242, 76] on span at bounding box center [212, 74] width 60 height 32
click at [230, 76] on span at bounding box center [206, 74] width 48 height 32
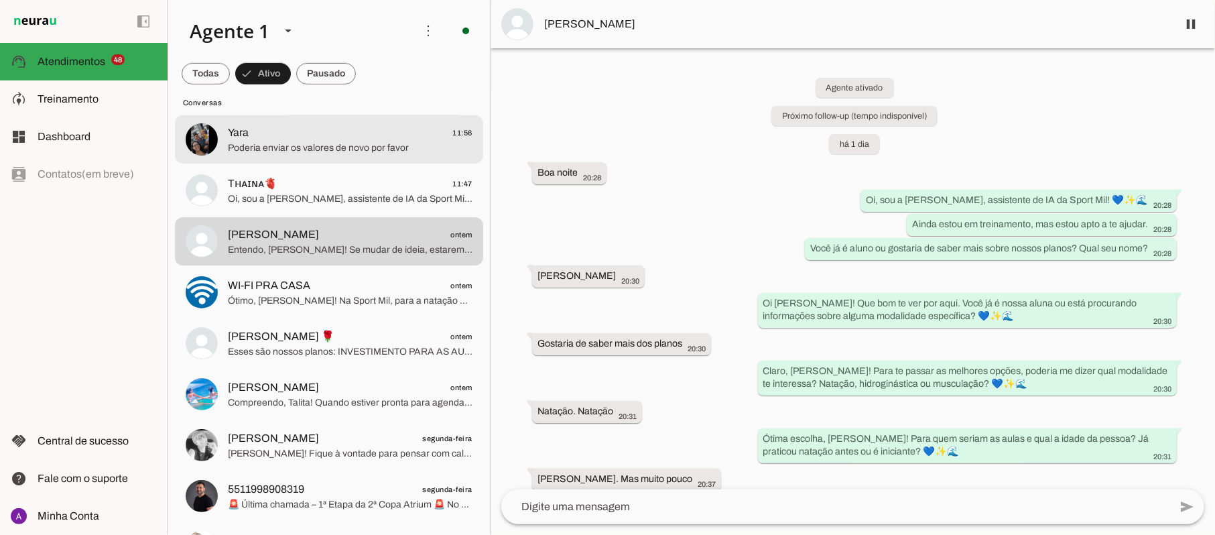
click at [340, 145] on span "Poderia enviar os valores de novo por favor" at bounding box center [350, 147] width 245 height 13
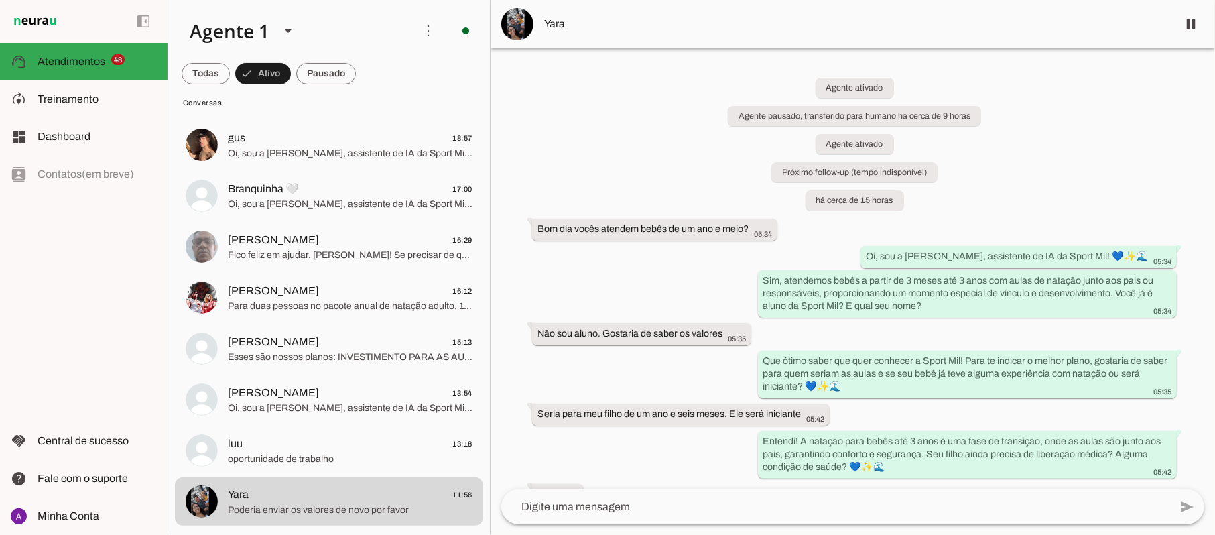
scroll to position [178, 0]
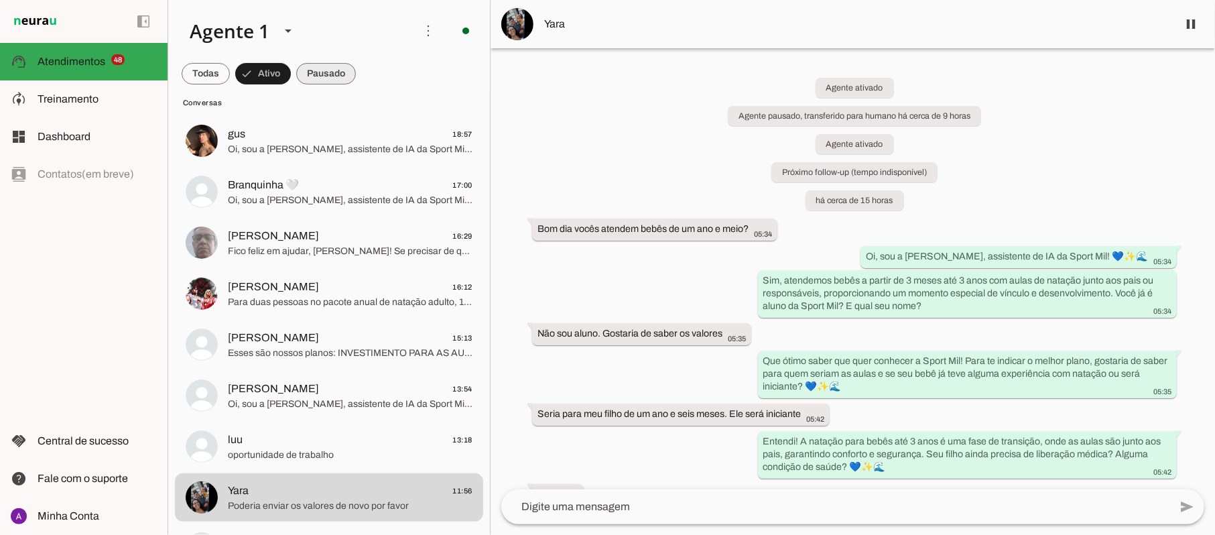
click at [230, 72] on span at bounding box center [206, 74] width 48 height 32
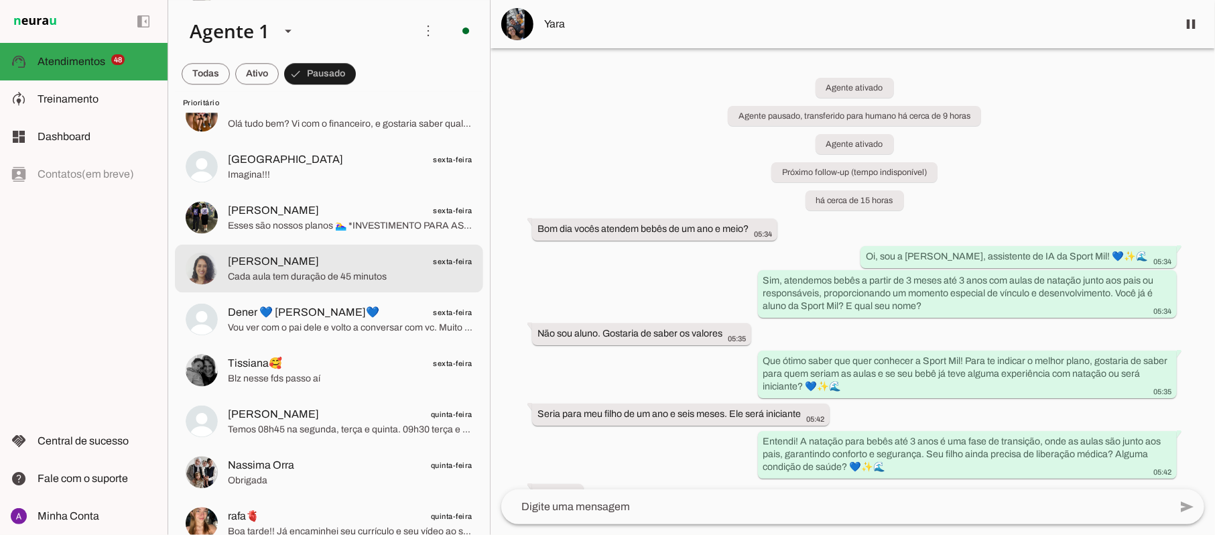
scroll to position [2670, 0]
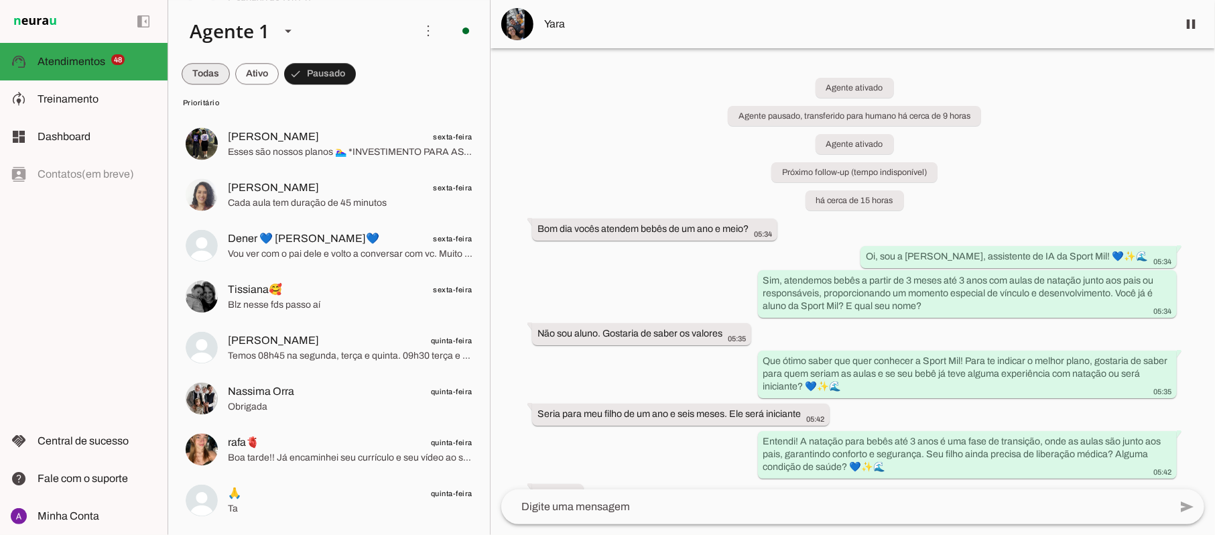
click at [209, 70] on span at bounding box center [206, 74] width 48 height 32
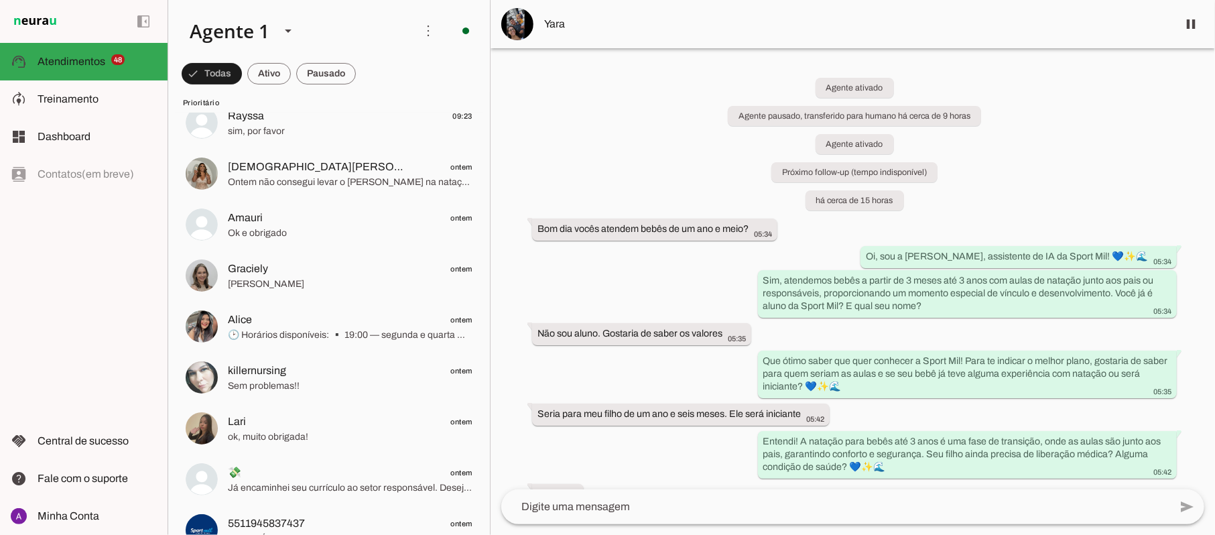
scroll to position [0, 0]
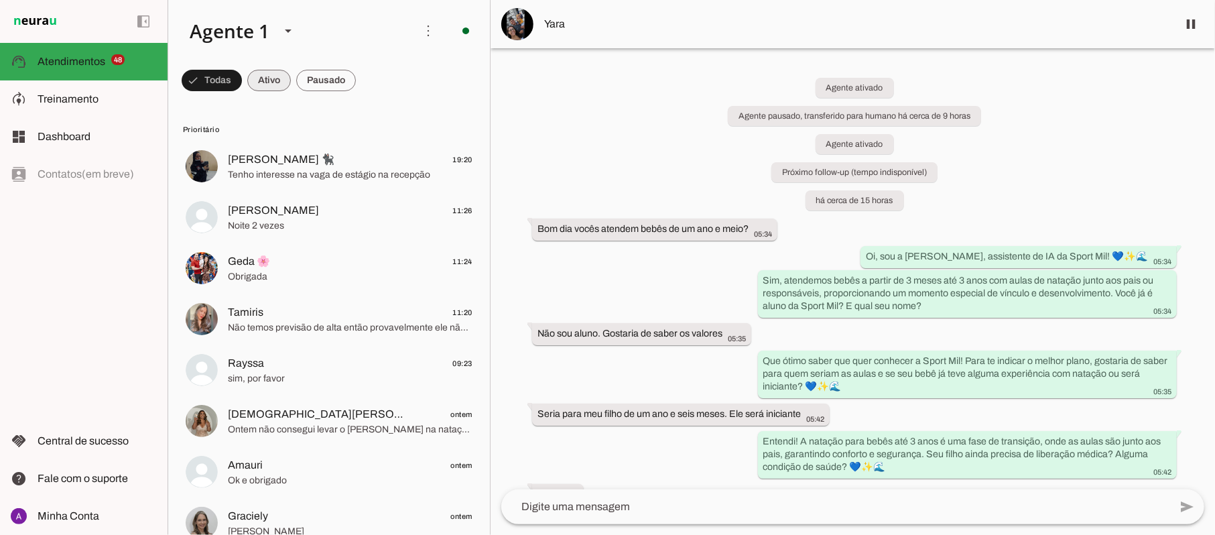
click at [242, 79] on span at bounding box center [212, 80] width 60 height 32
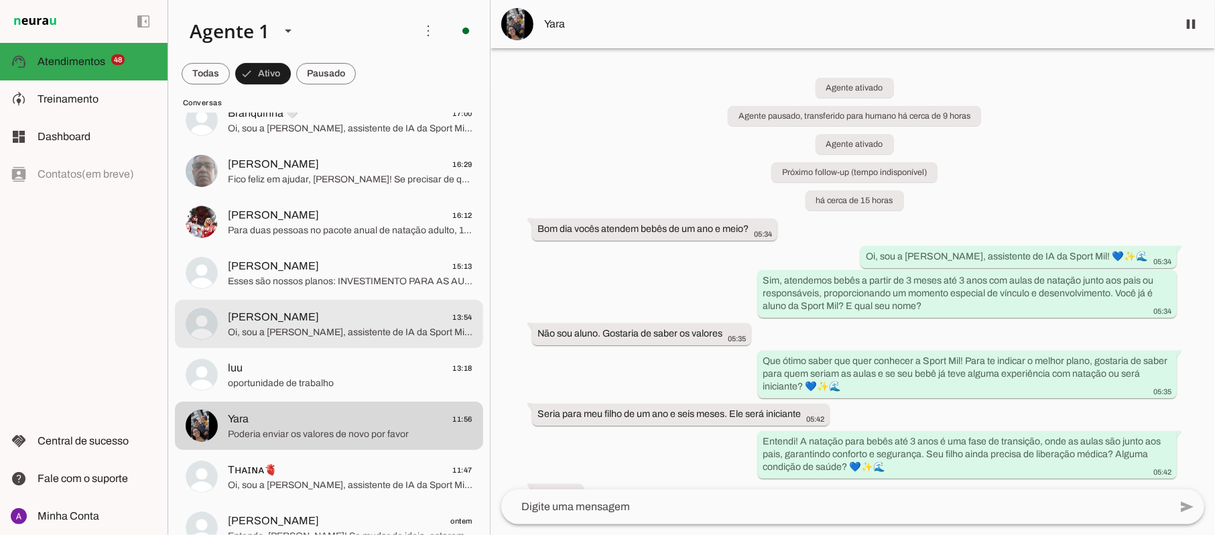
scroll to position [268, 0]
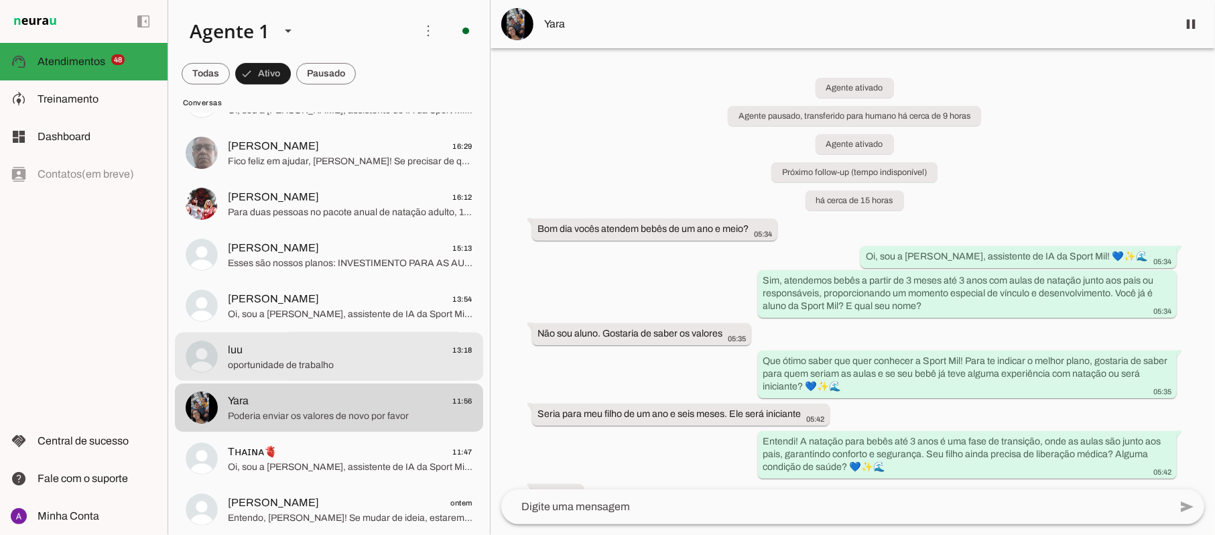
click at [314, 357] on span "luu 13:18" at bounding box center [350, 350] width 245 height 17
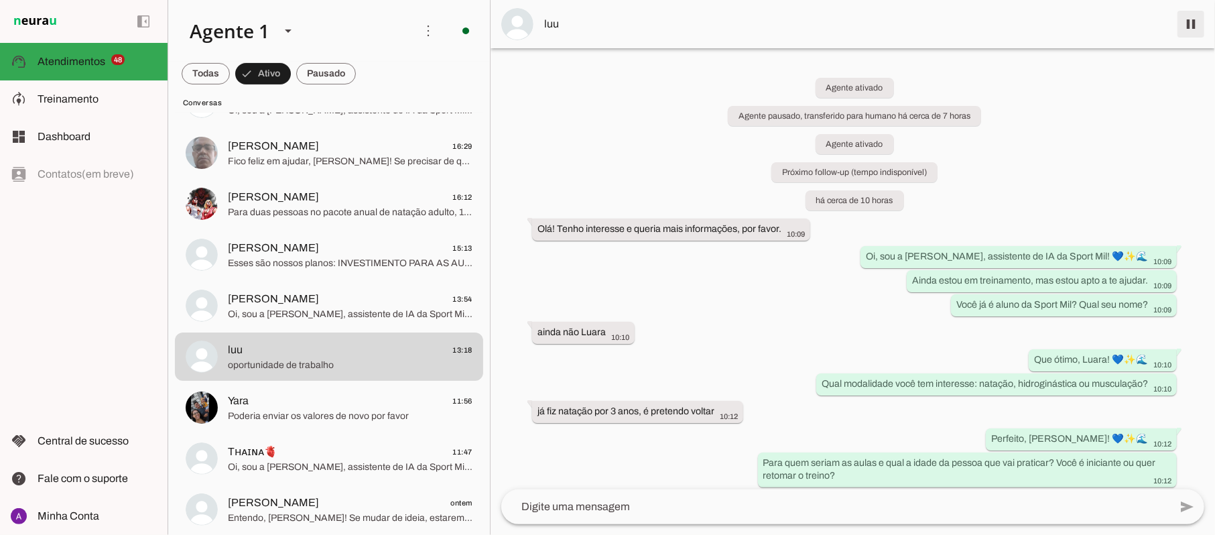
click at [1191, 25] on span at bounding box center [1191, 24] width 32 height 32
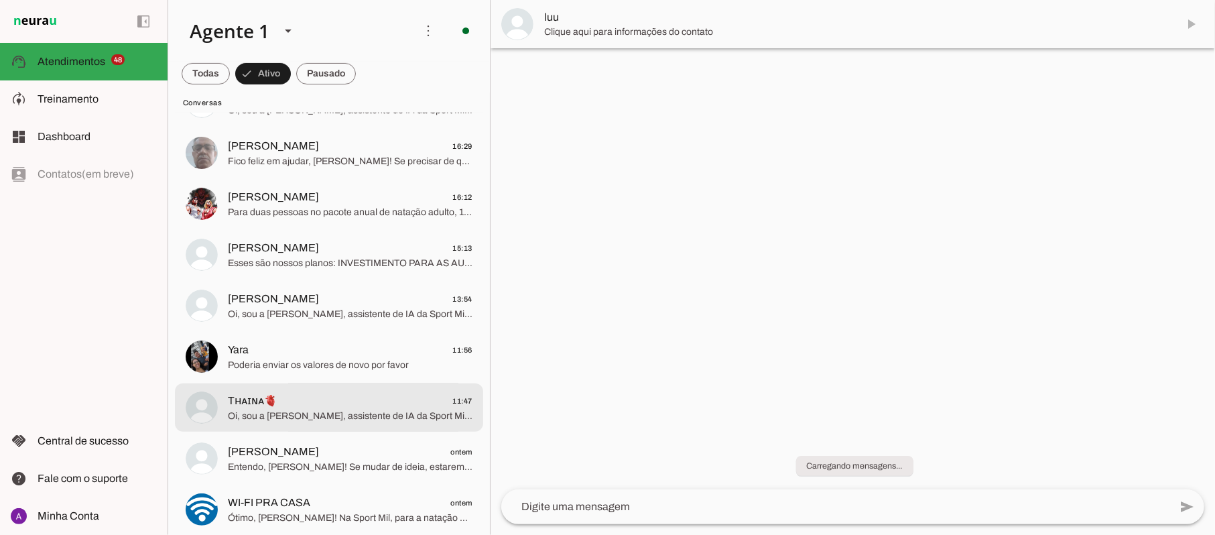
click at [290, 411] on span "Oi, sou a [PERSON_NAME], assistente de IA da Sport Mil! 💙✨🌊 Ainda estou em trei…" at bounding box center [350, 415] width 245 height 13
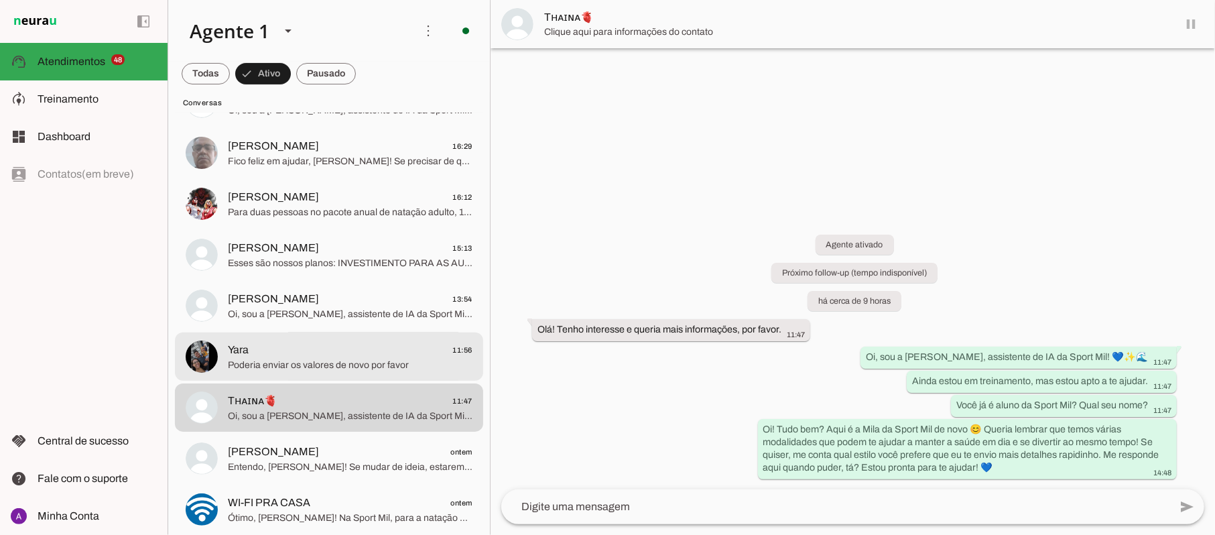
click at [303, 357] on span "Yara 11:56" at bounding box center [350, 350] width 245 height 17
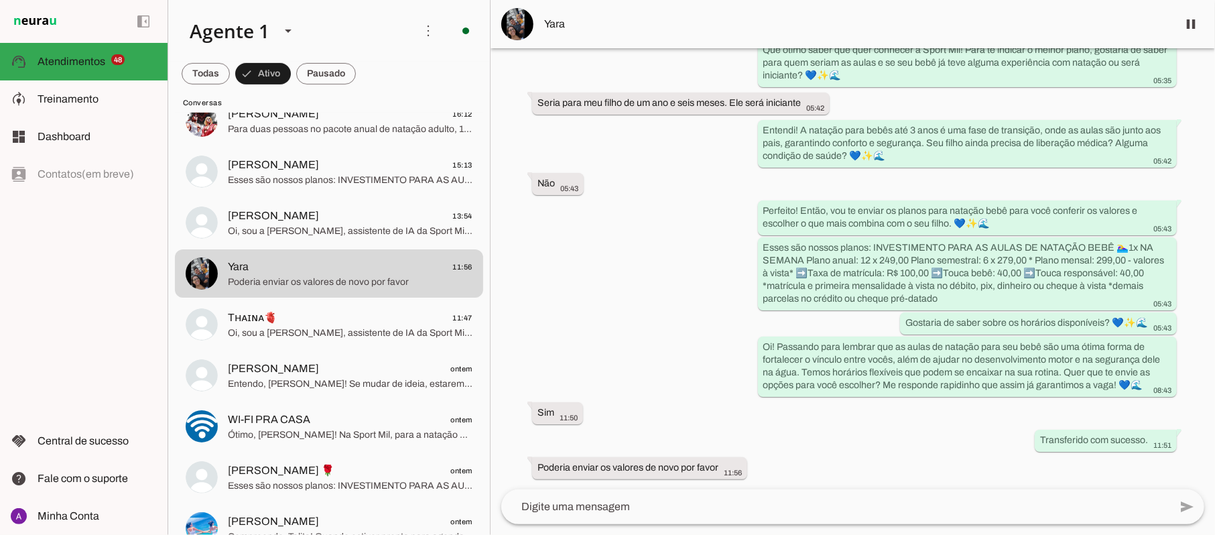
scroll to position [333, 0]
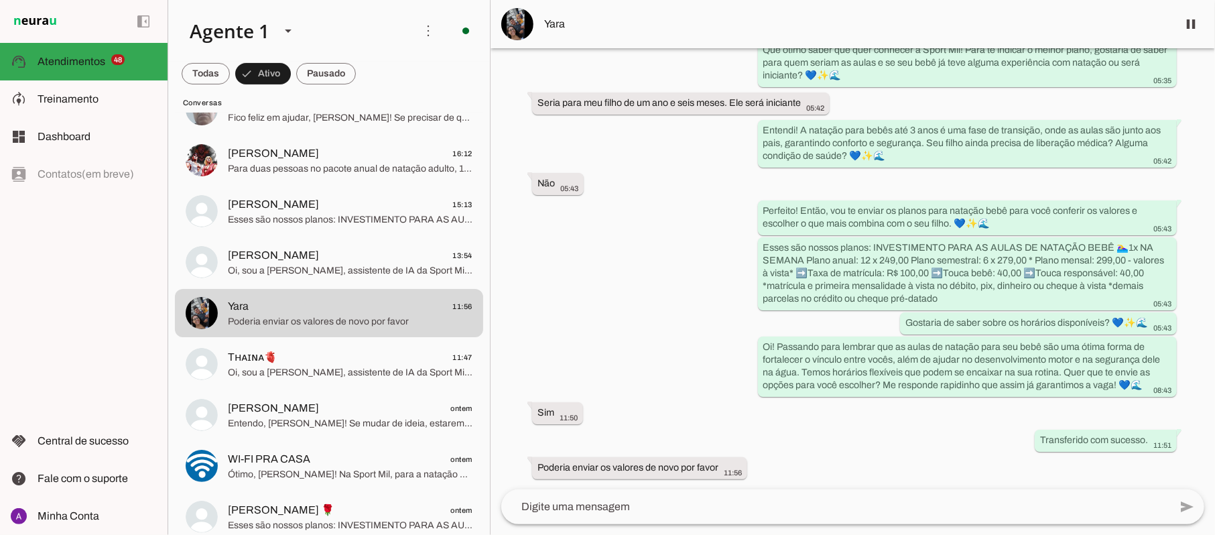
scroll to position [0, 0]
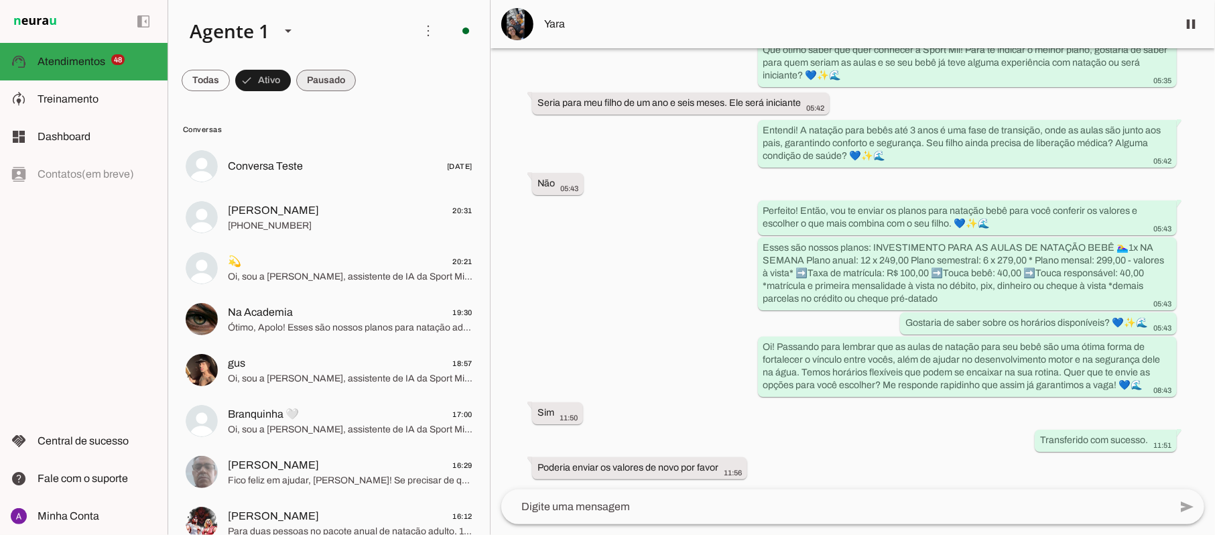
click at [230, 81] on span at bounding box center [206, 80] width 48 height 32
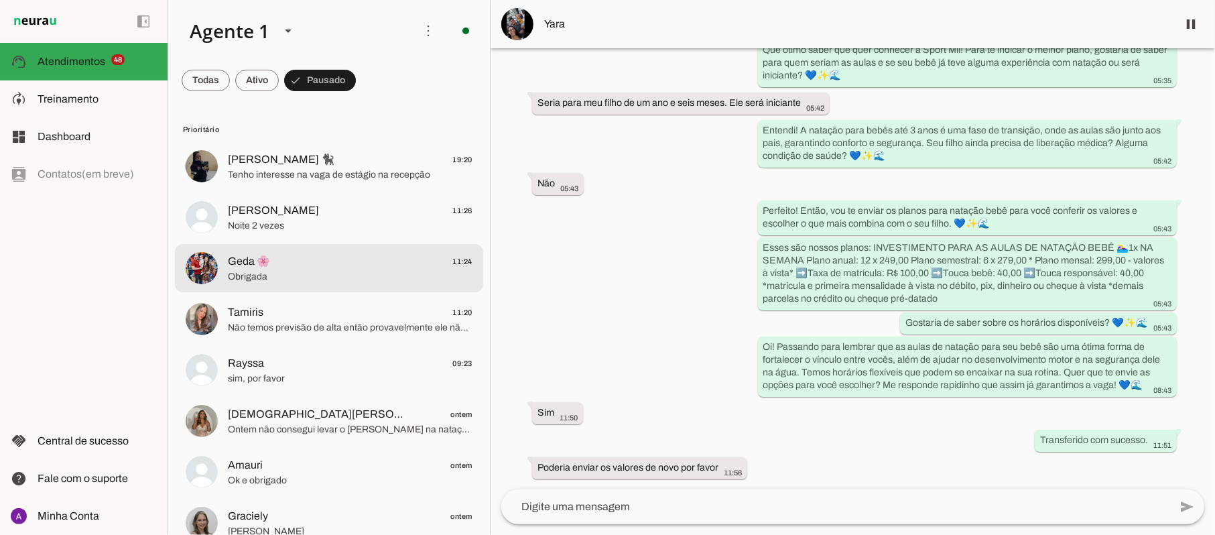
scroll to position [89, 0]
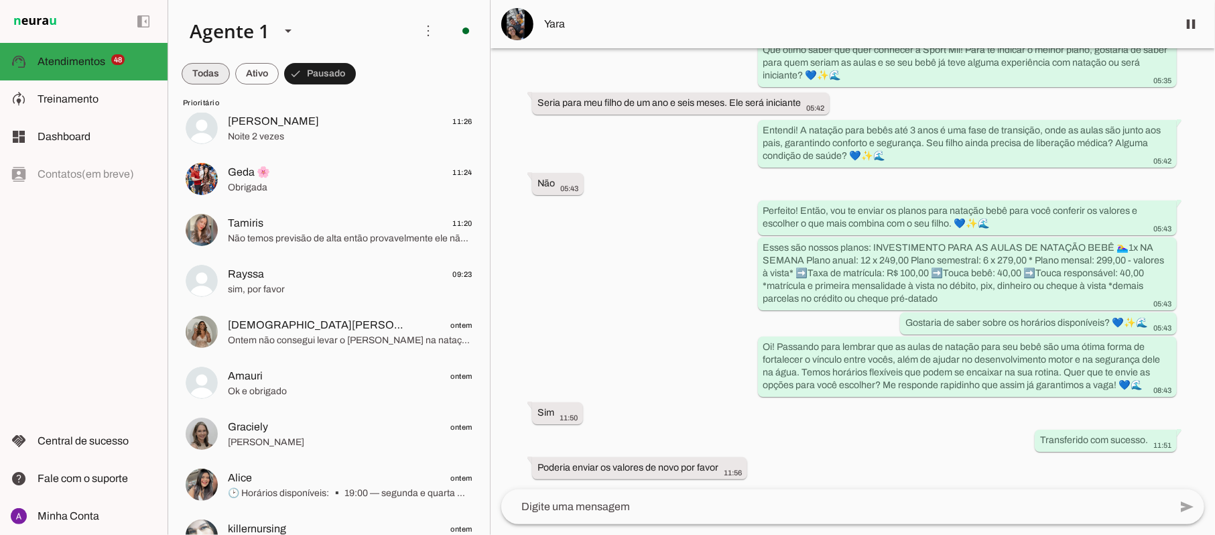
click at [197, 73] on span at bounding box center [206, 74] width 48 height 32
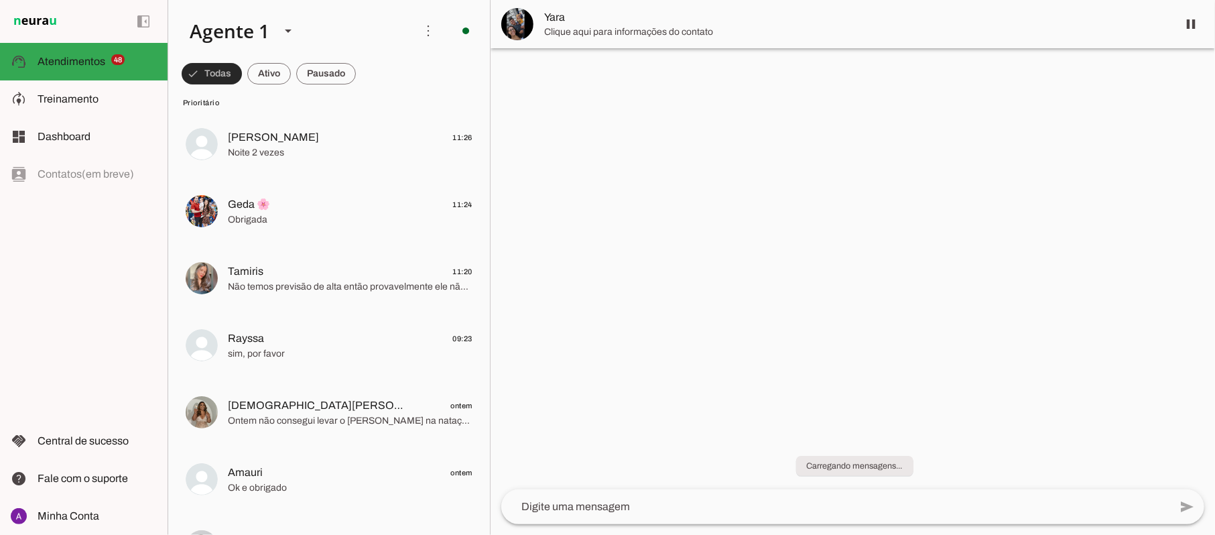
scroll to position [0, 0]
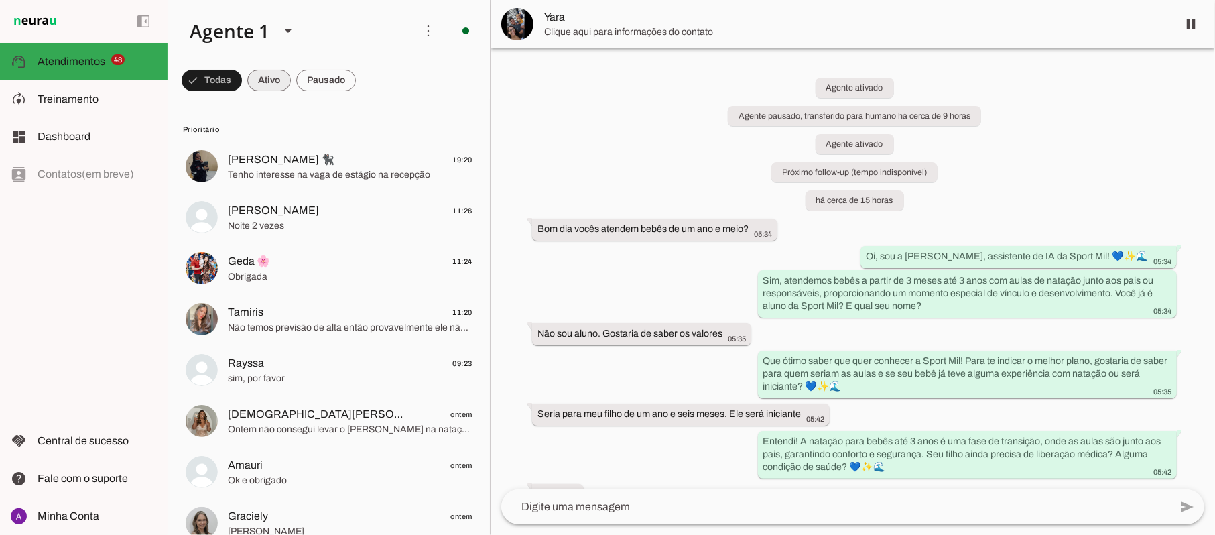
click at [242, 76] on span at bounding box center [212, 80] width 60 height 32
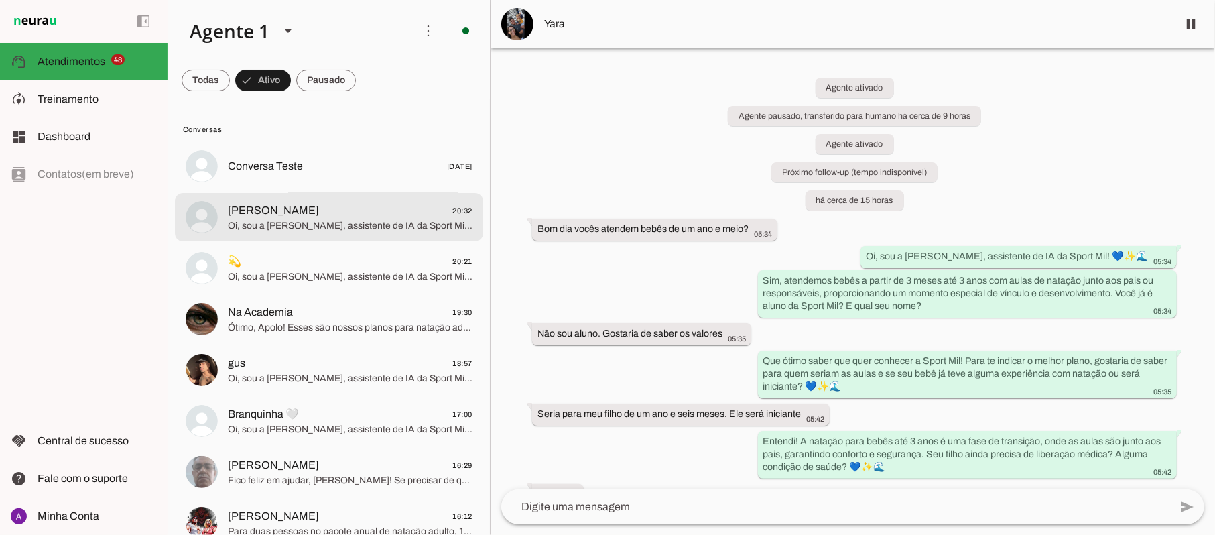
click at [241, 214] on span "yoo" at bounding box center [273, 210] width 91 height 16
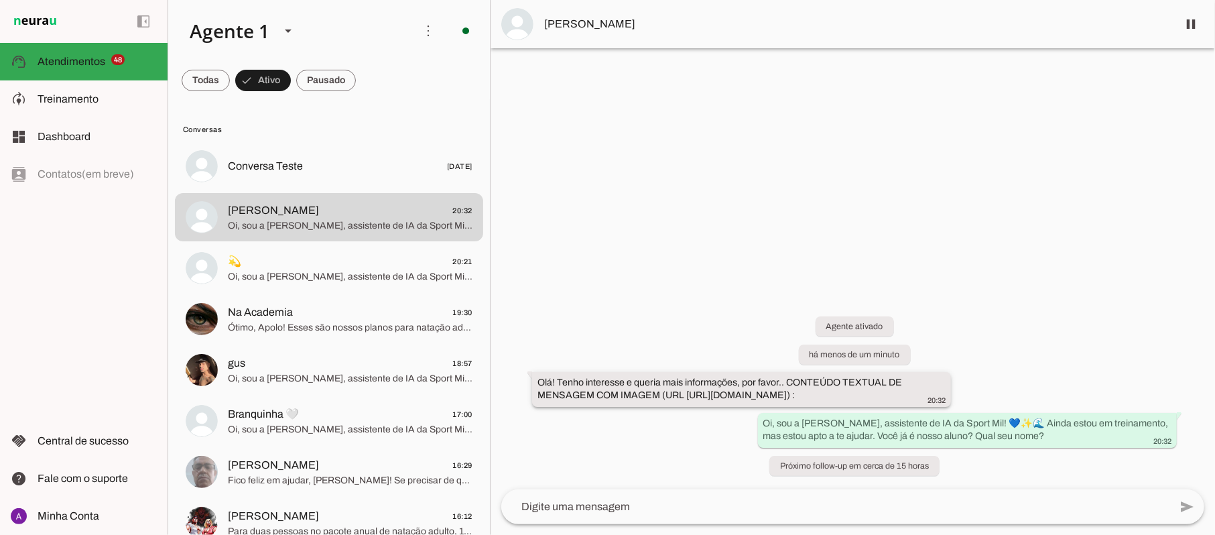
click at [630, 376] on div "Olá! Tenho interesse e queria mais informações, por favor.. CONTEÚDO TEXTUAL DE…" at bounding box center [741, 390] width 408 height 29
click at [230, 86] on span at bounding box center [206, 80] width 48 height 32
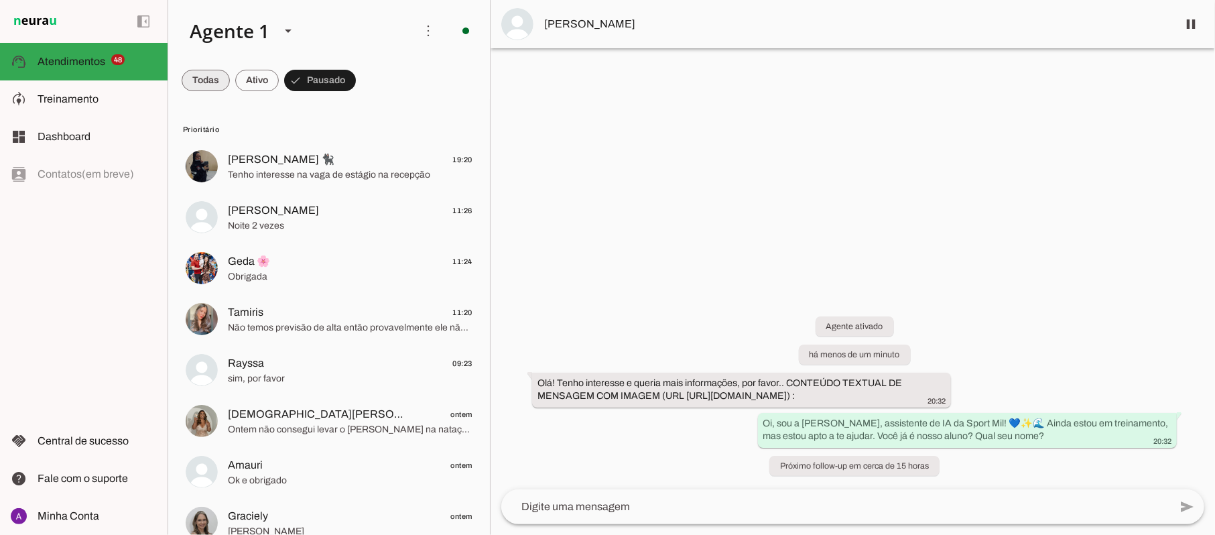
click at [205, 84] on span at bounding box center [206, 80] width 48 height 32
click at [202, 79] on span at bounding box center [212, 80] width 60 height 32
drag, startPoint x: 1115, startPoint y: 387, endPoint x: 665, endPoint y: 374, distance: 450.5
click at [665, 374] on div "Agente ativado há menos de um minuto Olá! Tenho interesse e queria mais informa…" at bounding box center [853, 388] width 724 height 202
click at [719, 287] on div "Agente ativado há menos de um minuto Olá! Tenho interesse e queria mais informa…" at bounding box center [853, 388] width 724 height 202
